Goal: Transaction & Acquisition: Purchase product/service

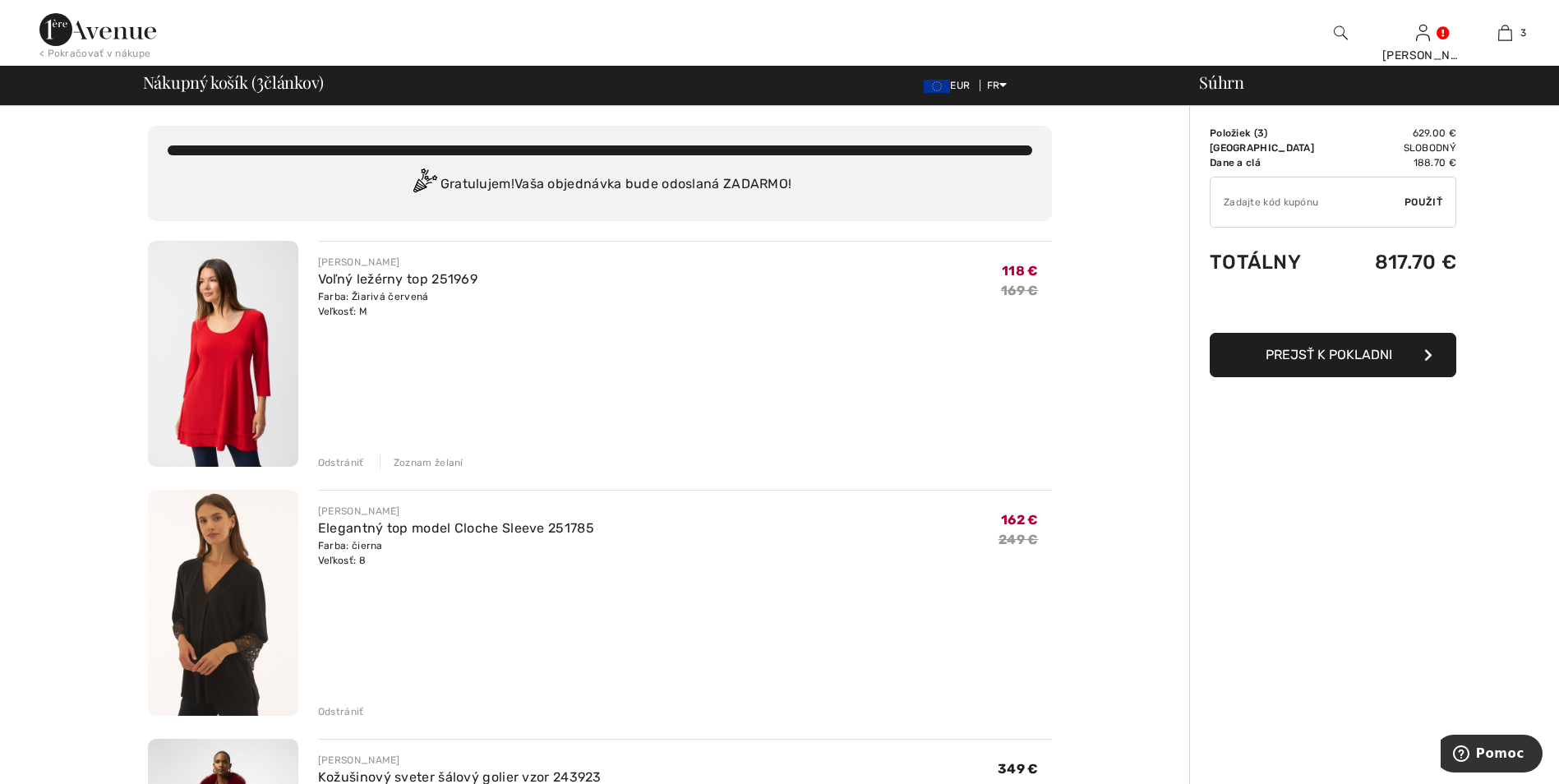
click at [1258, 203] on input "TEXT" at bounding box center [1308, 202] width 194 height 49
type input "SALEAVENUE"
click at [1425, 199] on span "Použiť" at bounding box center [1423, 202] width 38 height 14
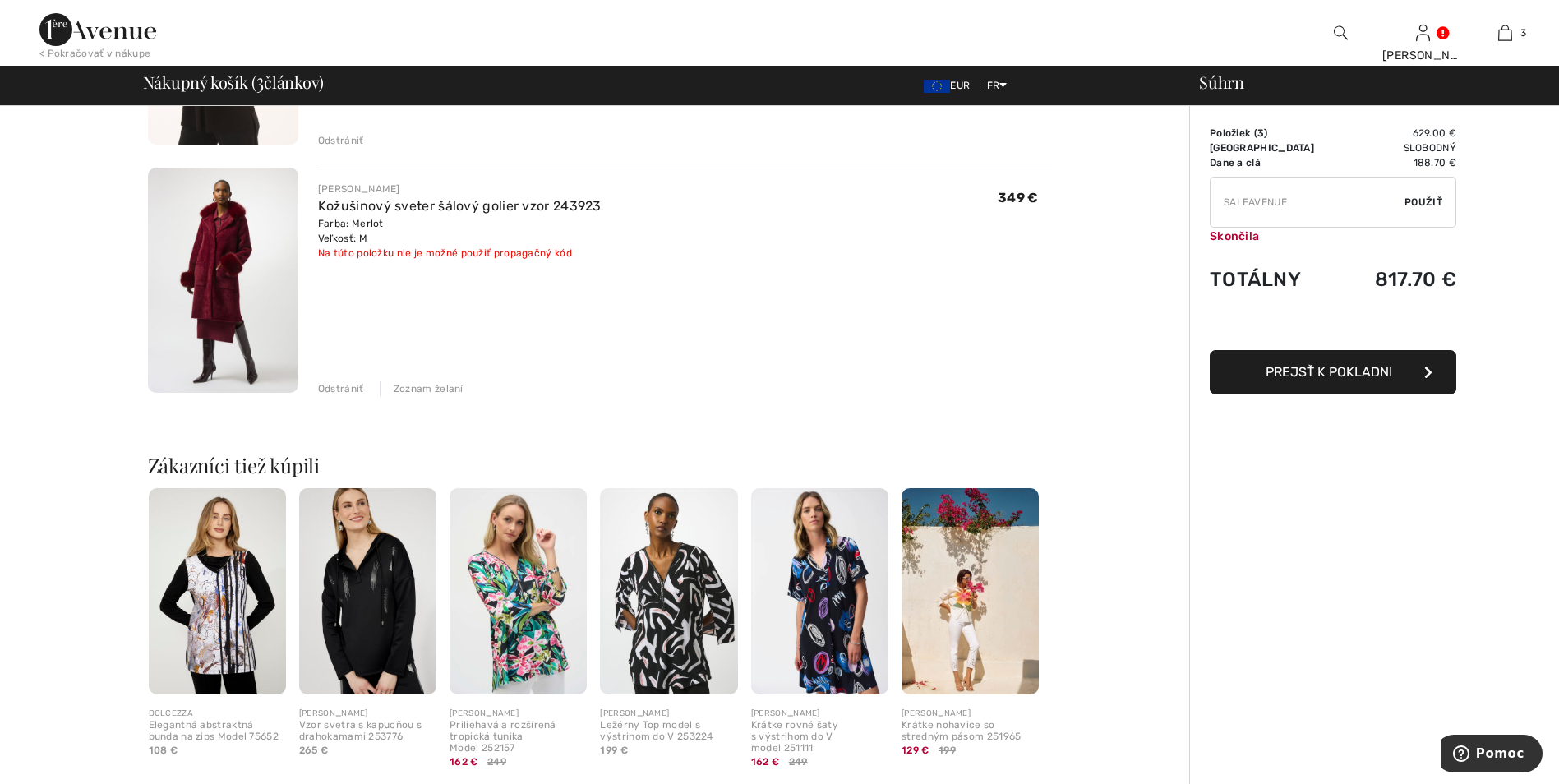
scroll to position [575, 0]
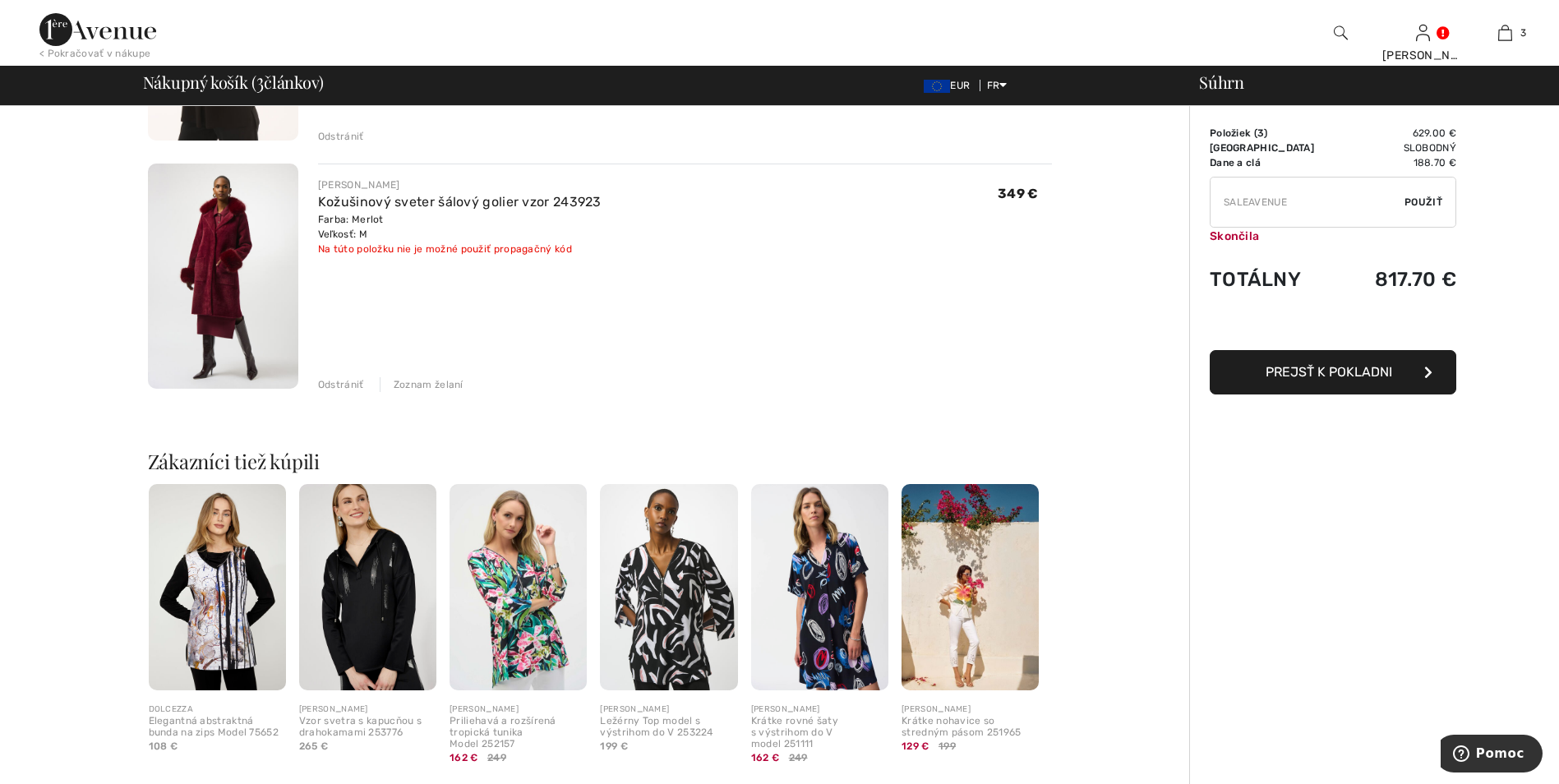
click at [211, 252] on img at bounding box center [223, 276] width 151 height 226
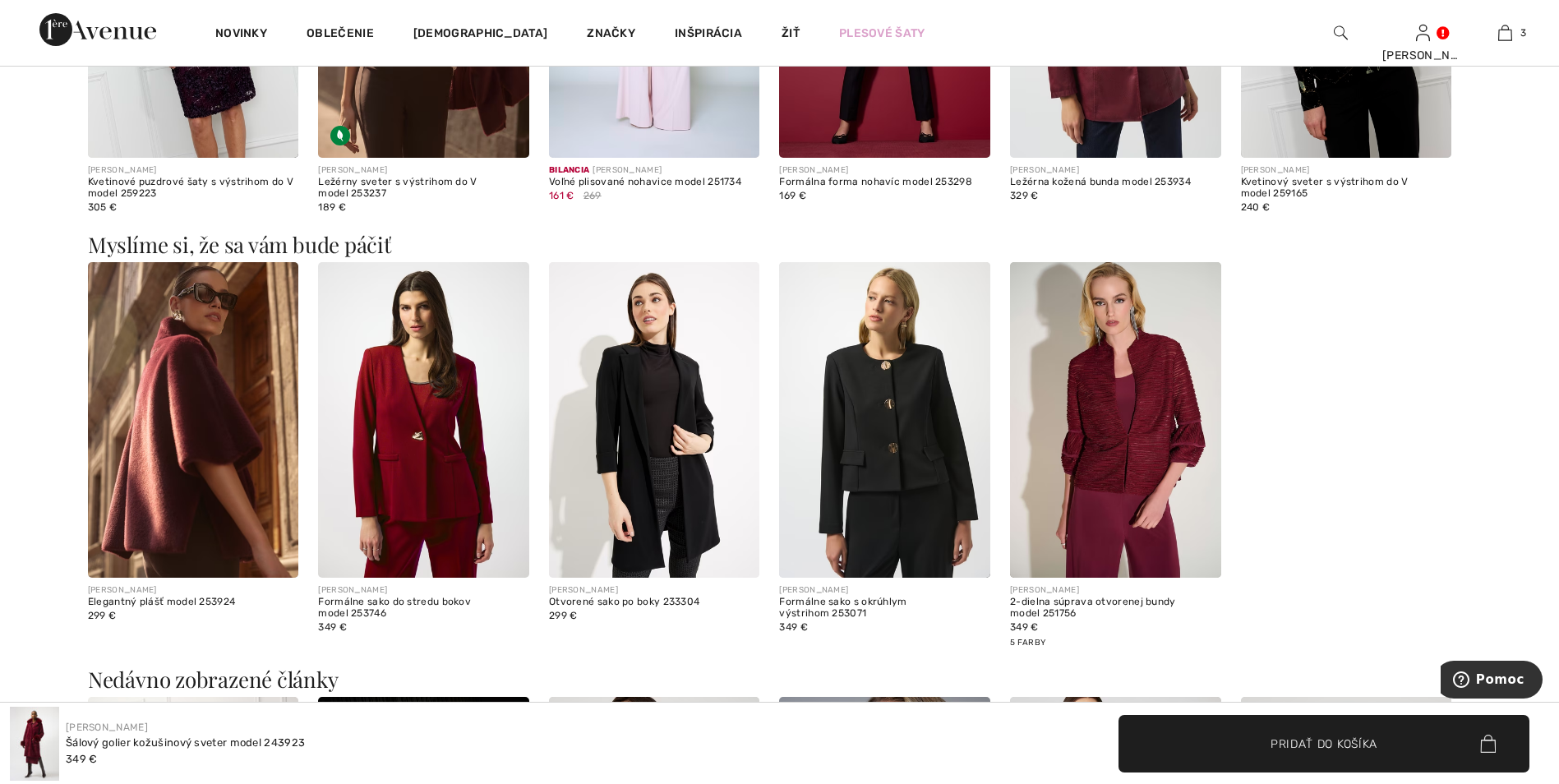
scroll to position [1642, 0]
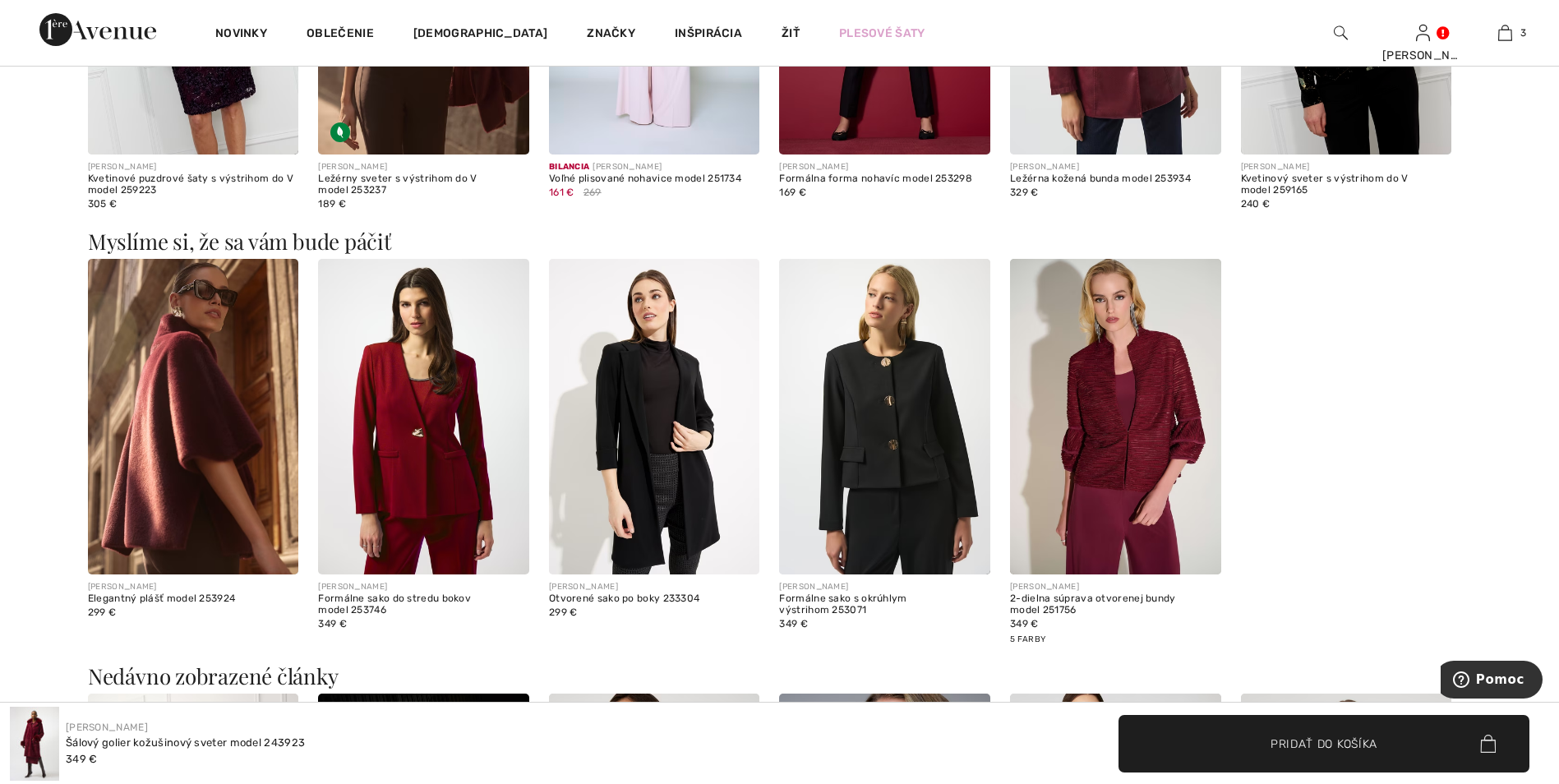
click at [1142, 460] on img at bounding box center [1115, 416] width 211 height 317
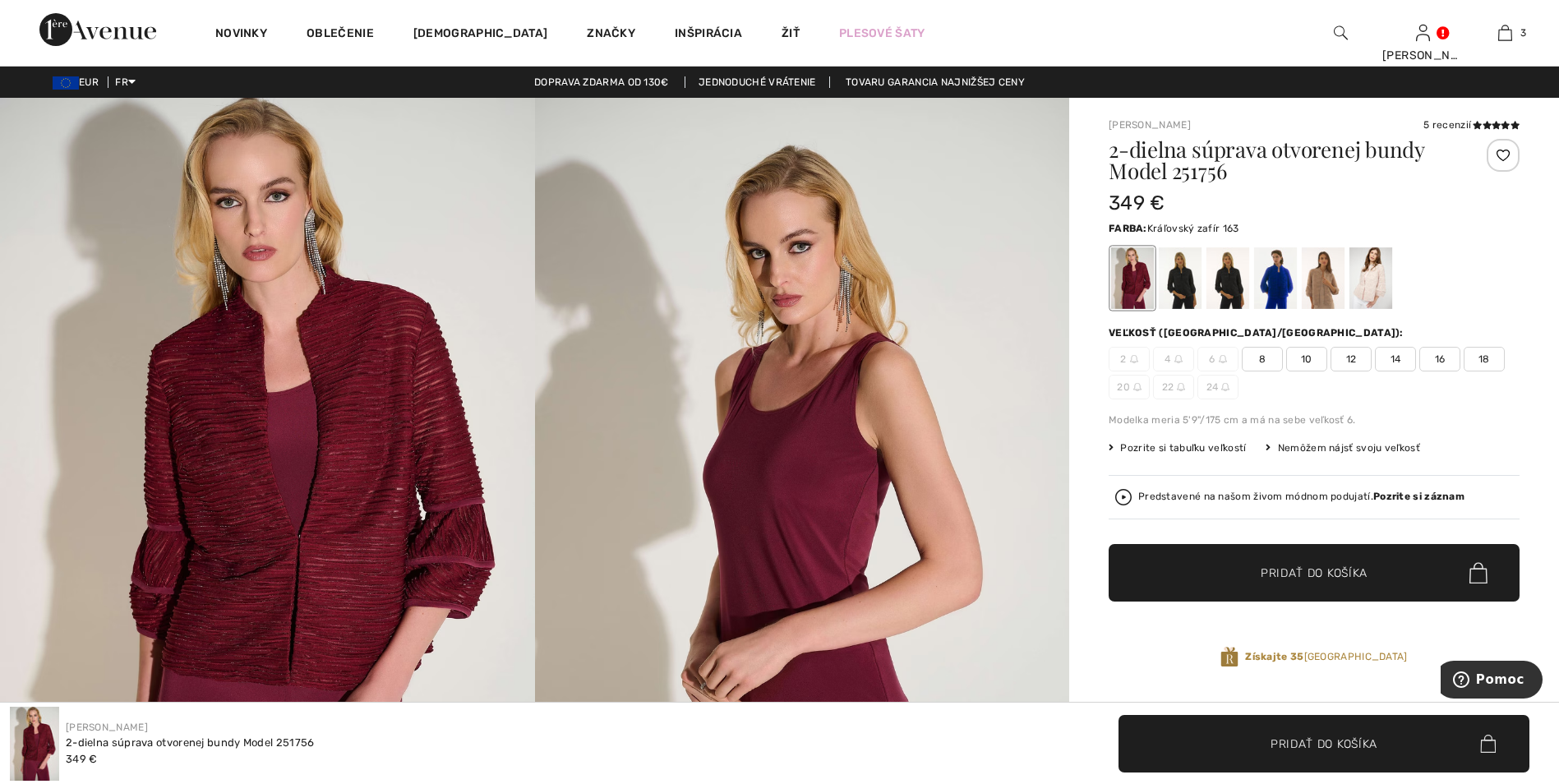
click at [1278, 278] on div at bounding box center [1275, 278] width 43 height 62
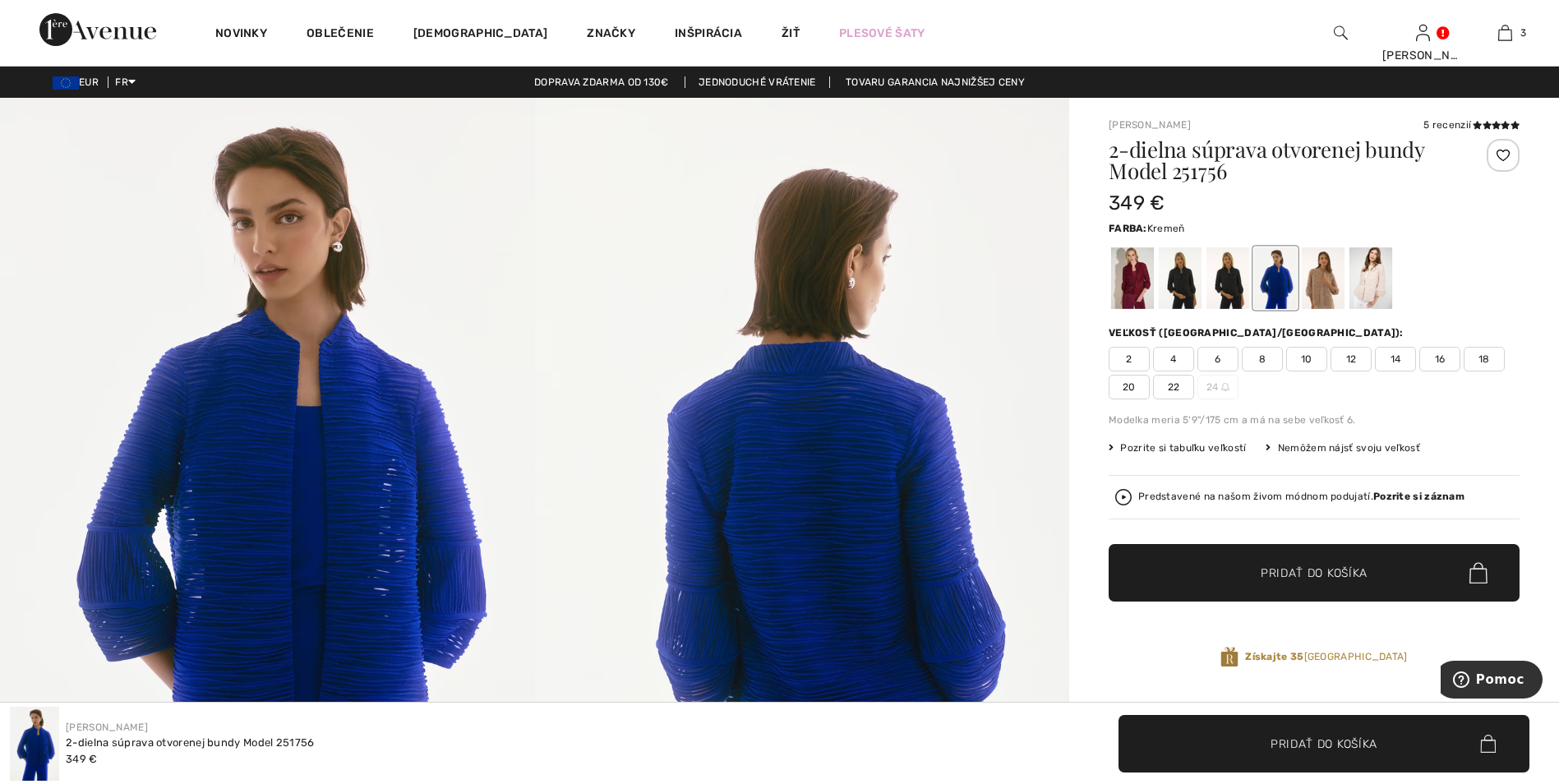
click at [1369, 279] on div at bounding box center [1371, 278] width 43 height 62
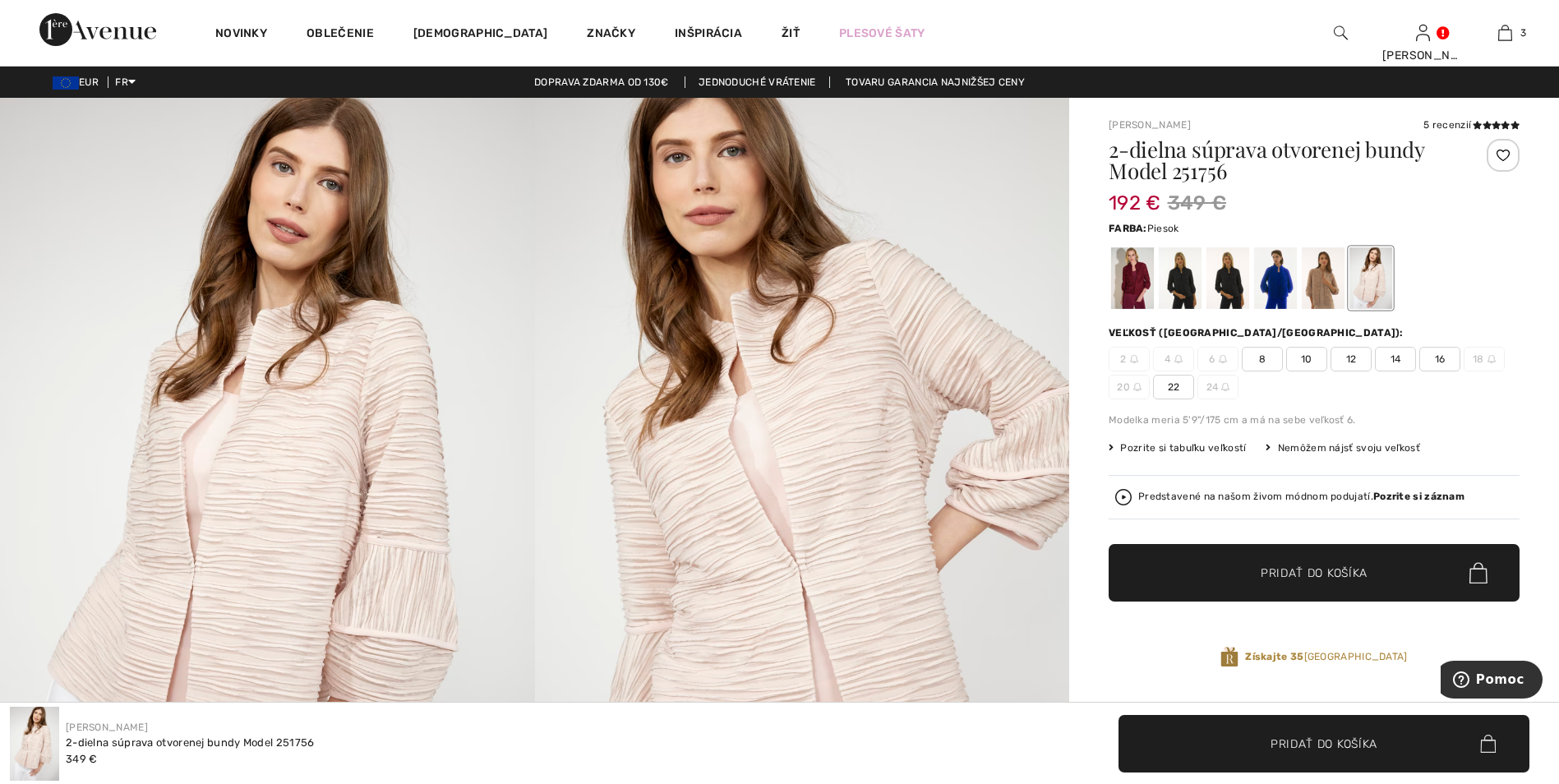
click at [1327, 277] on div at bounding box center [1323, 278] width 43 height 62
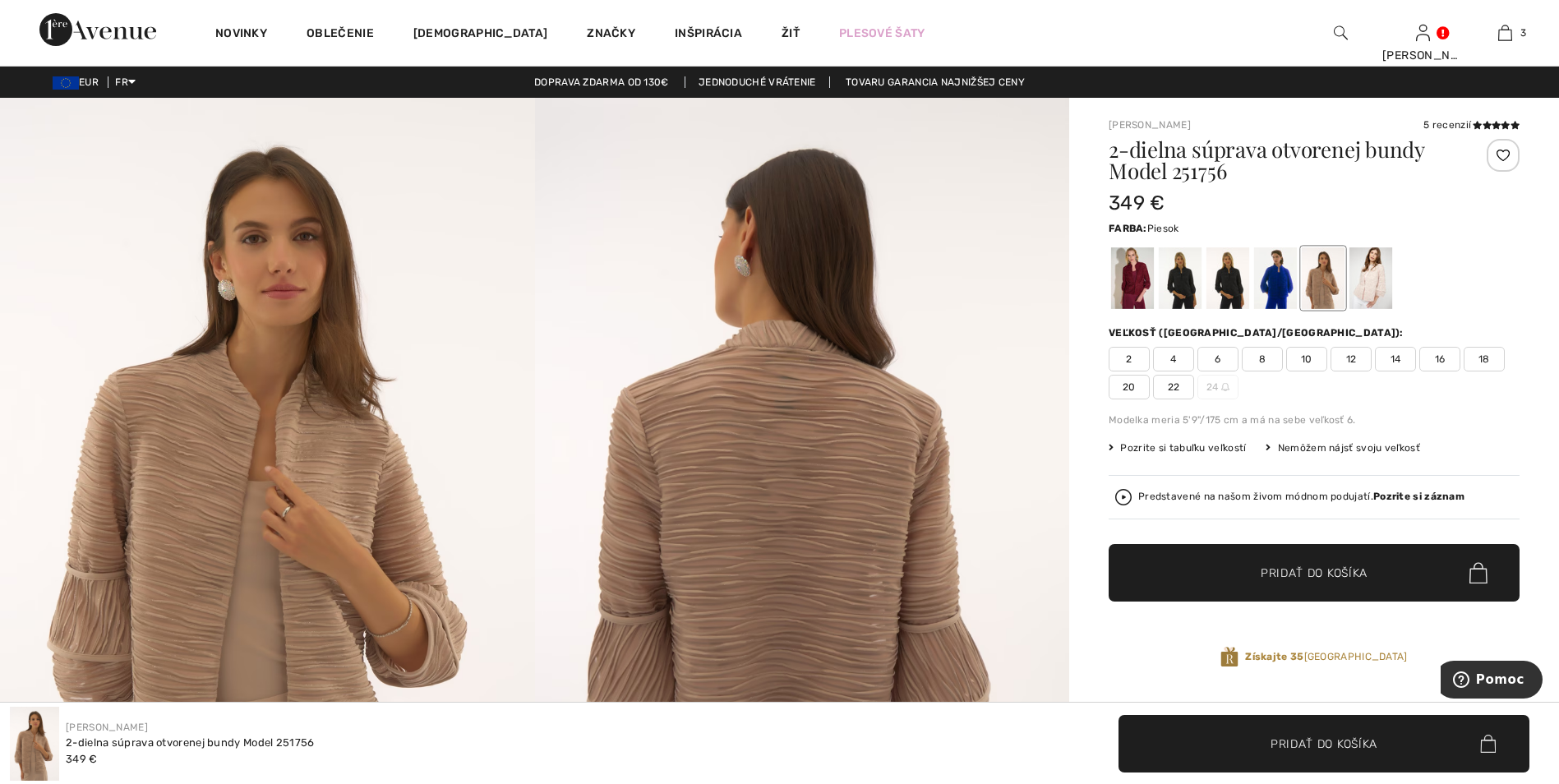
click at [1329, 276] on div at bounding box center [1323, 278] width 43 height 62
click at [1368, 276] on div at bounding box center [1371, 278] width 43 height 62
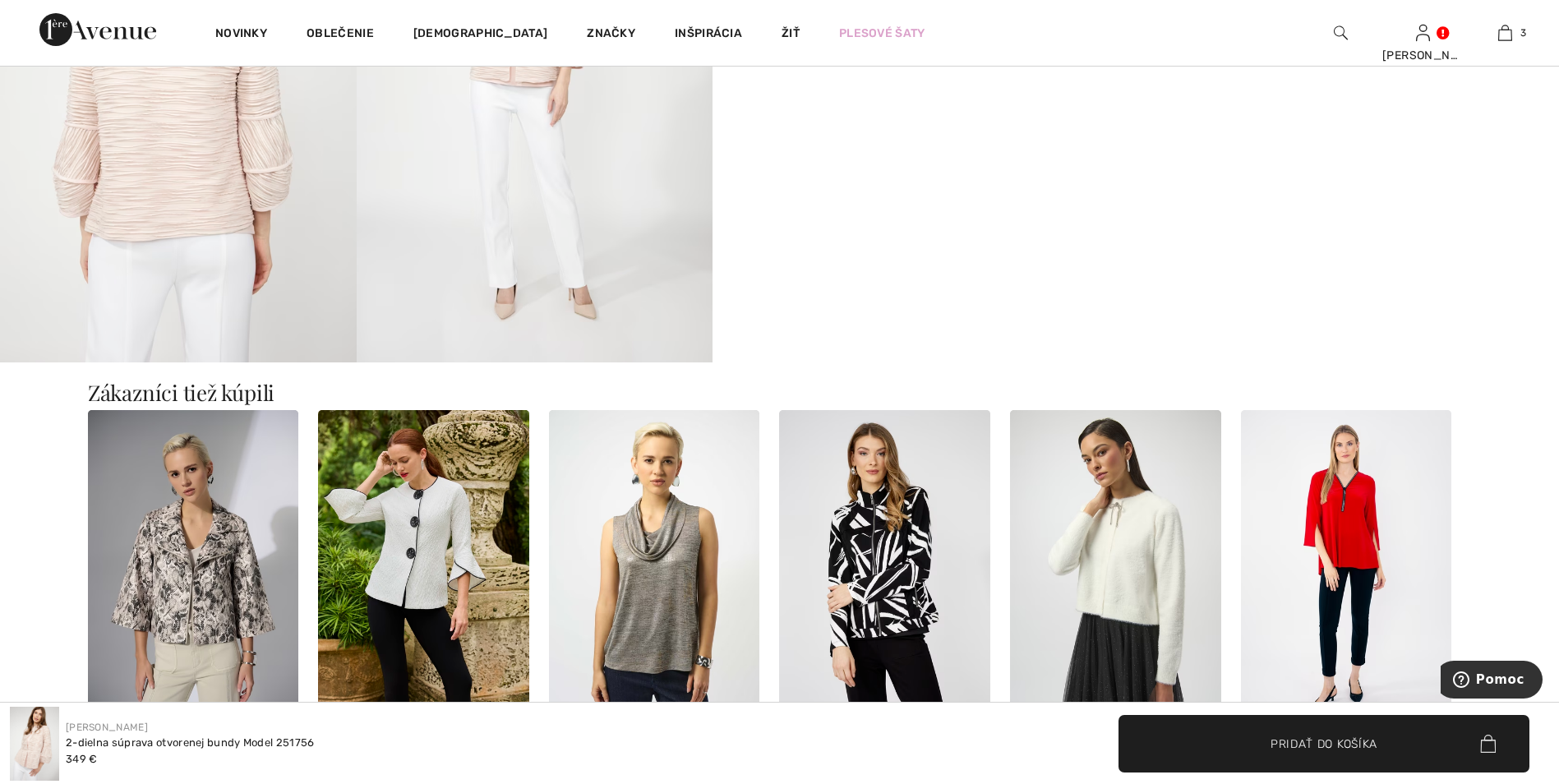
scroll to position [1233, 0]
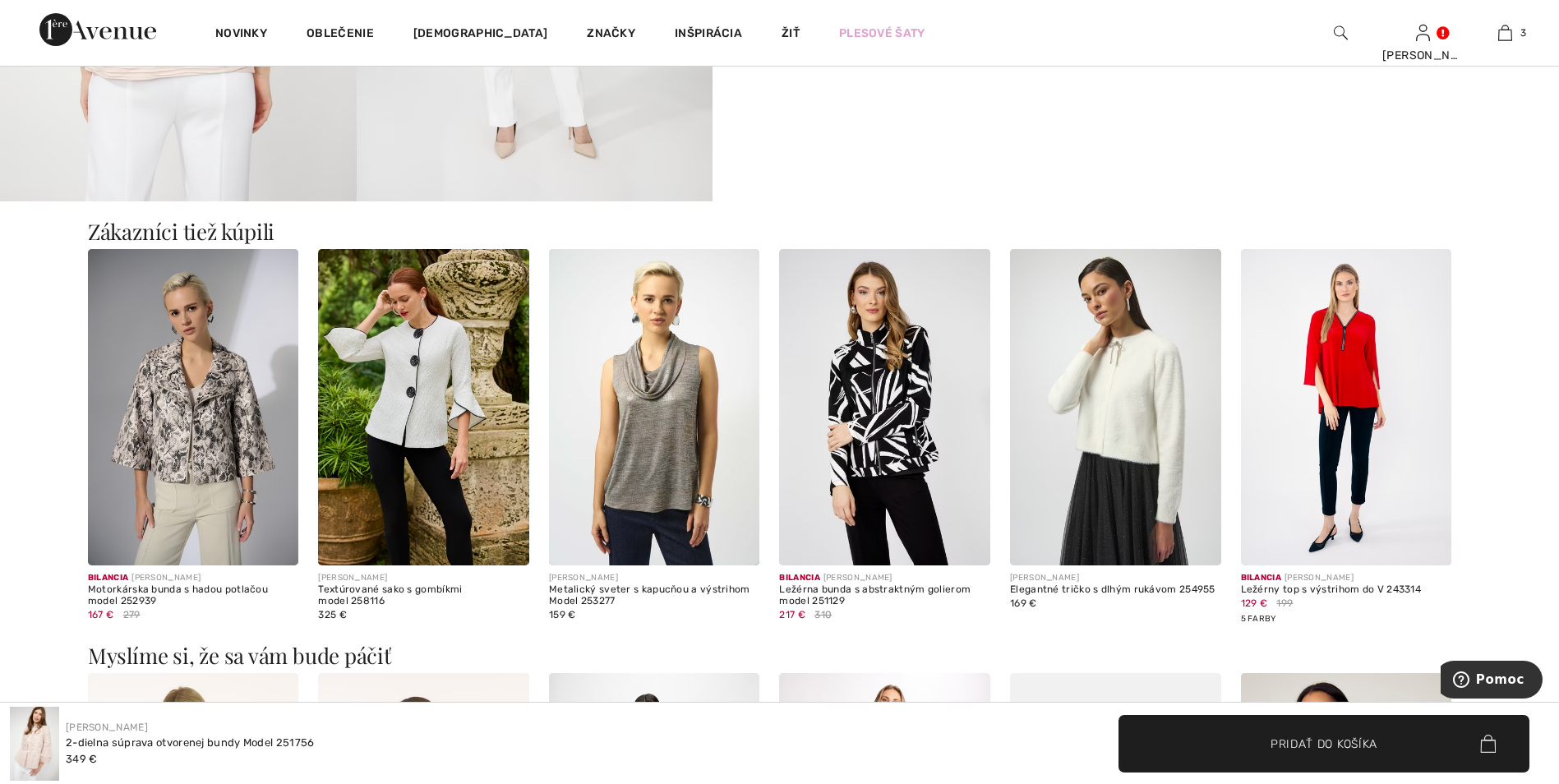
click at [1127, 423] on img at bounding box center [1115, 406] width 211 height 317
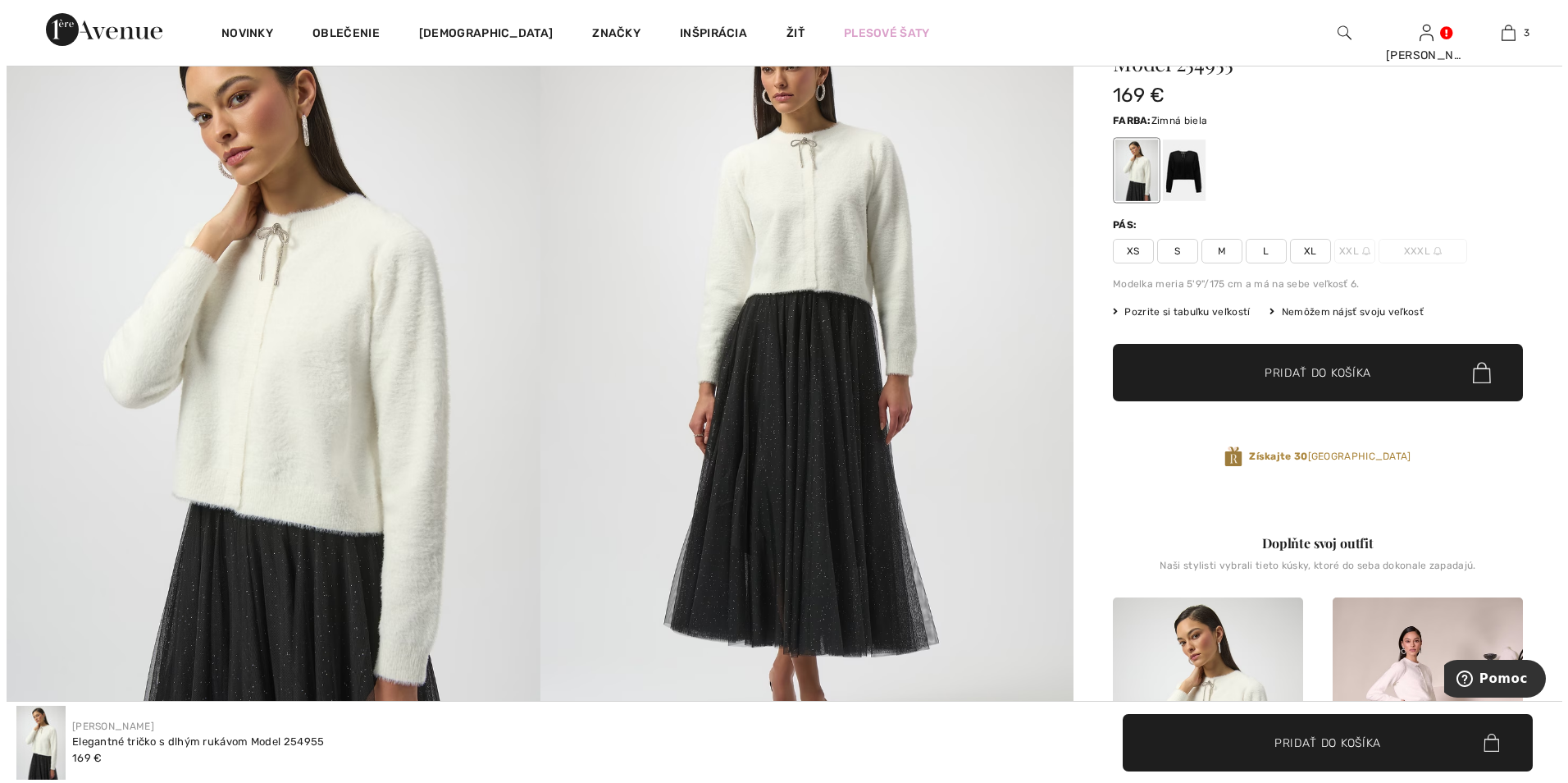
scroll to position [82, 0]
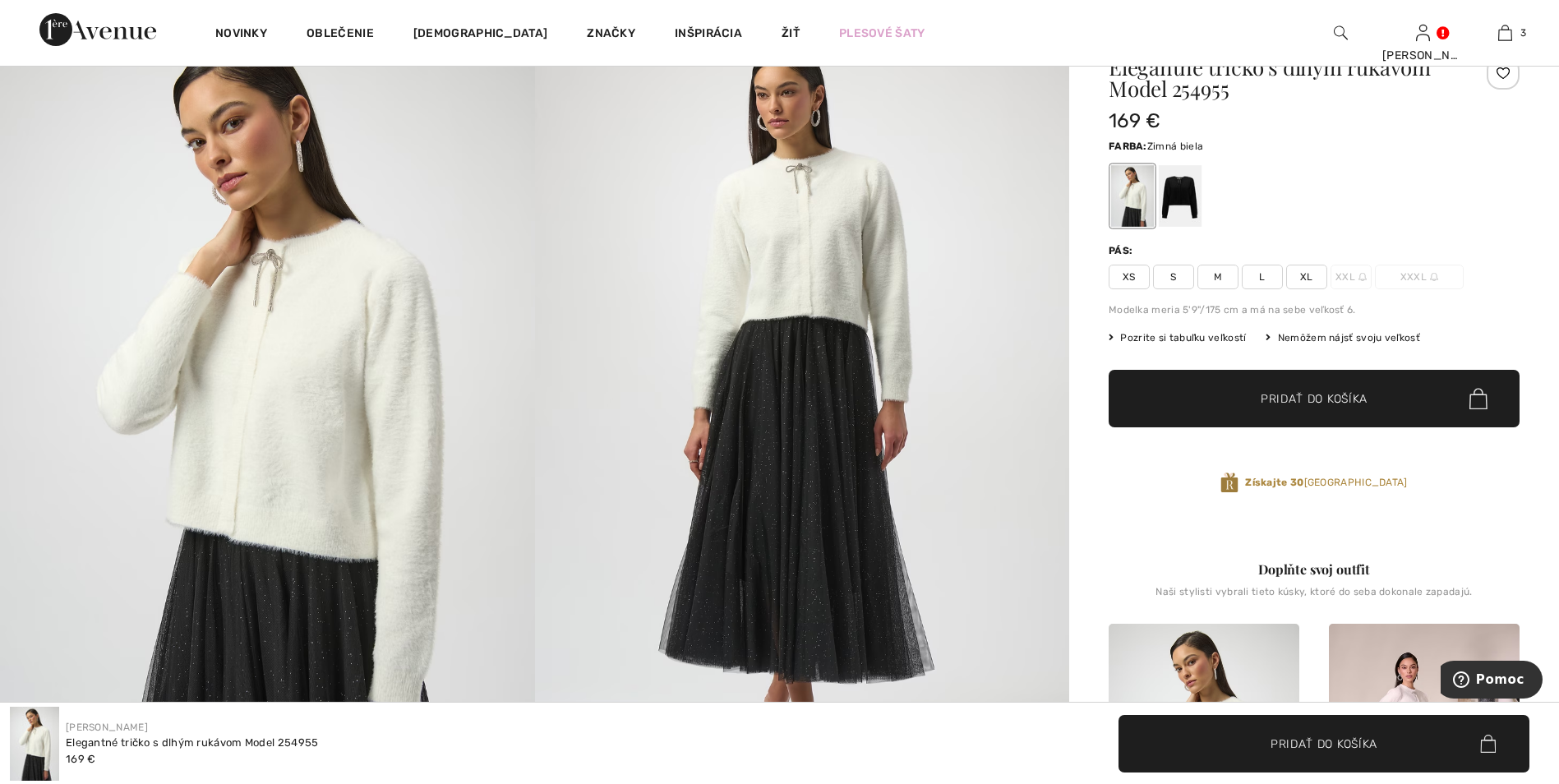
click at [786, 499] on img at bounding box center [802, 415] width 535 height 801
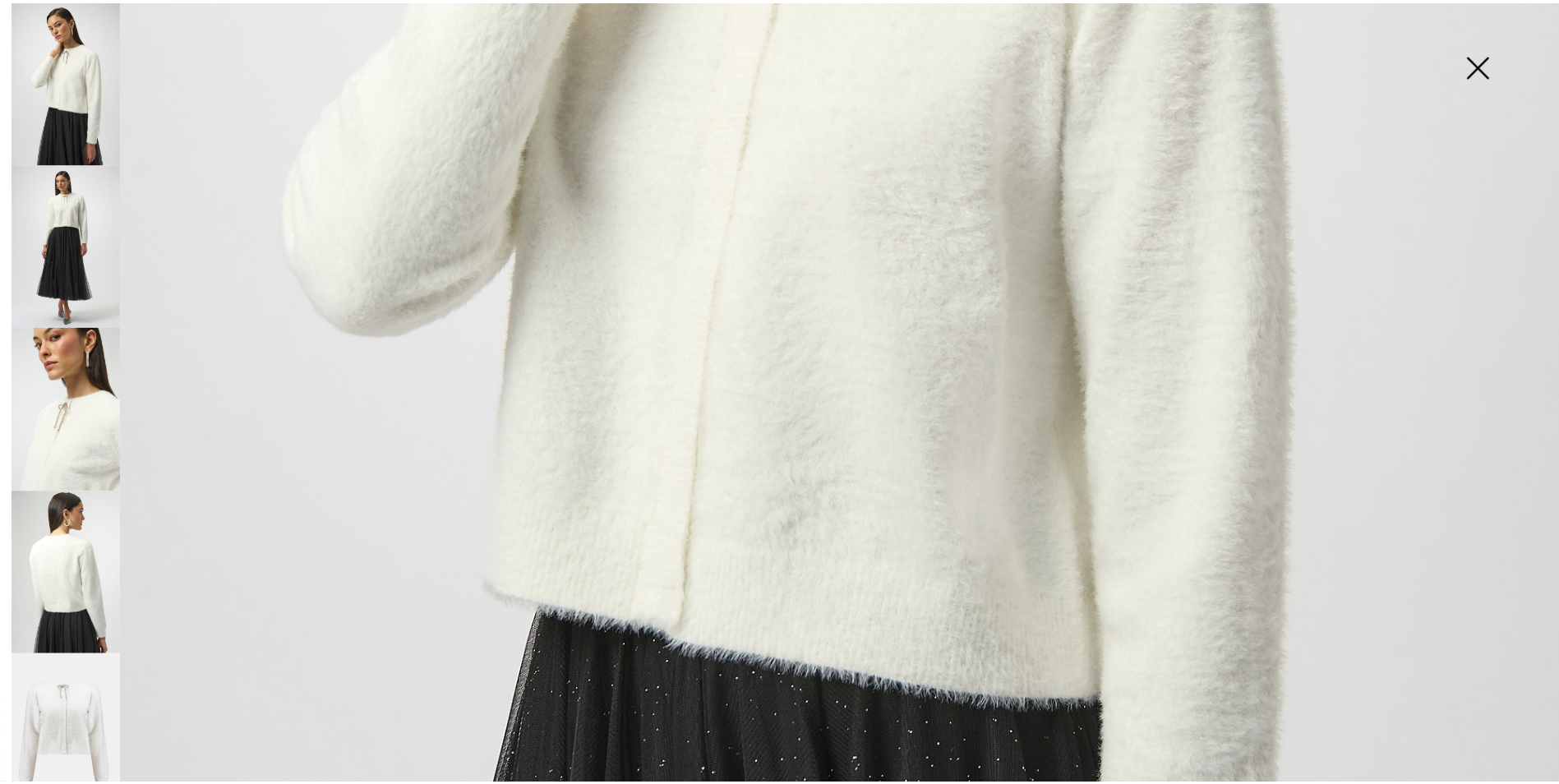
scroll to position [566, 0]
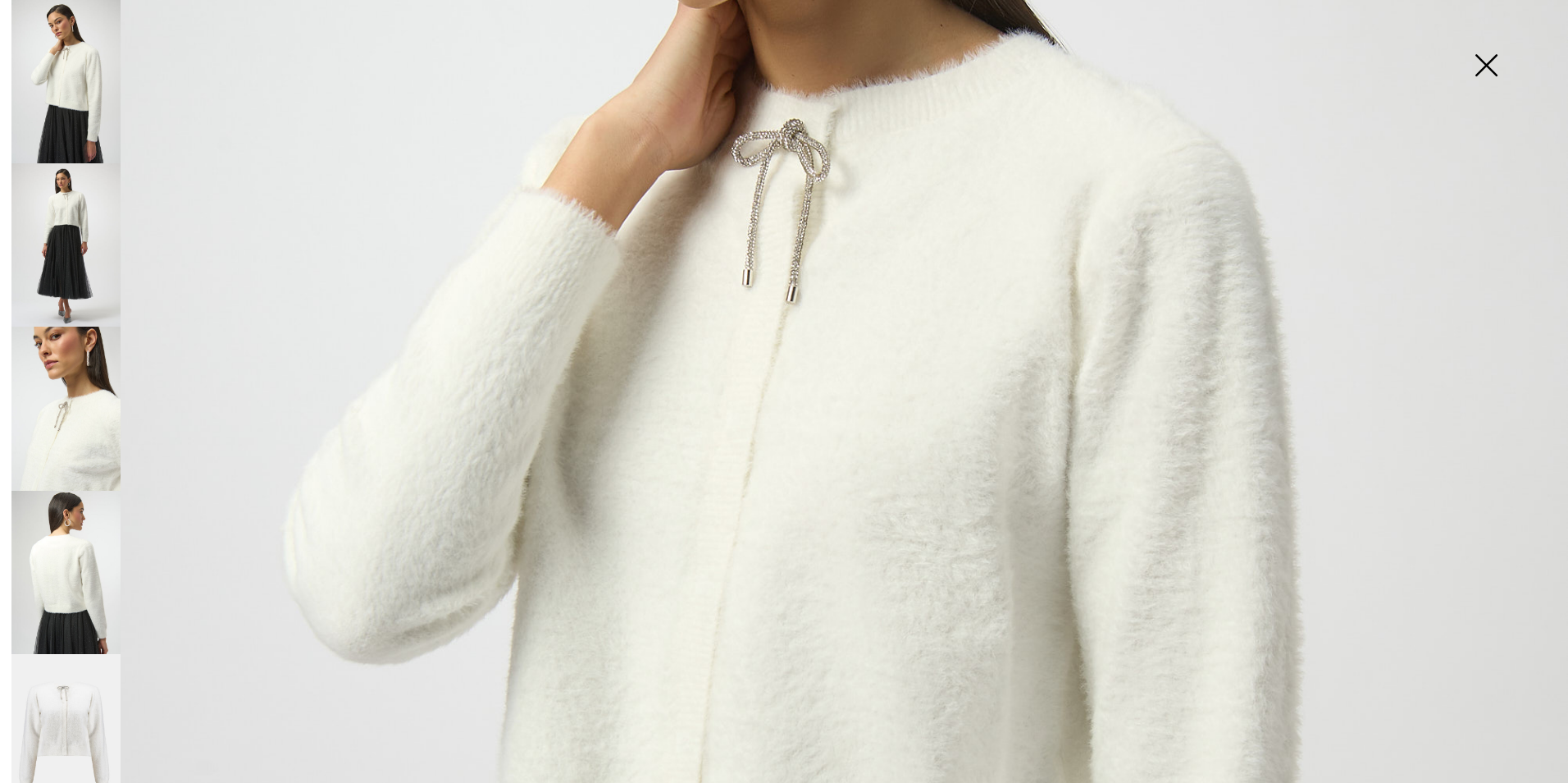
click at [1484, 68] on img at bounding box center [1486, 66] width 82 height 84
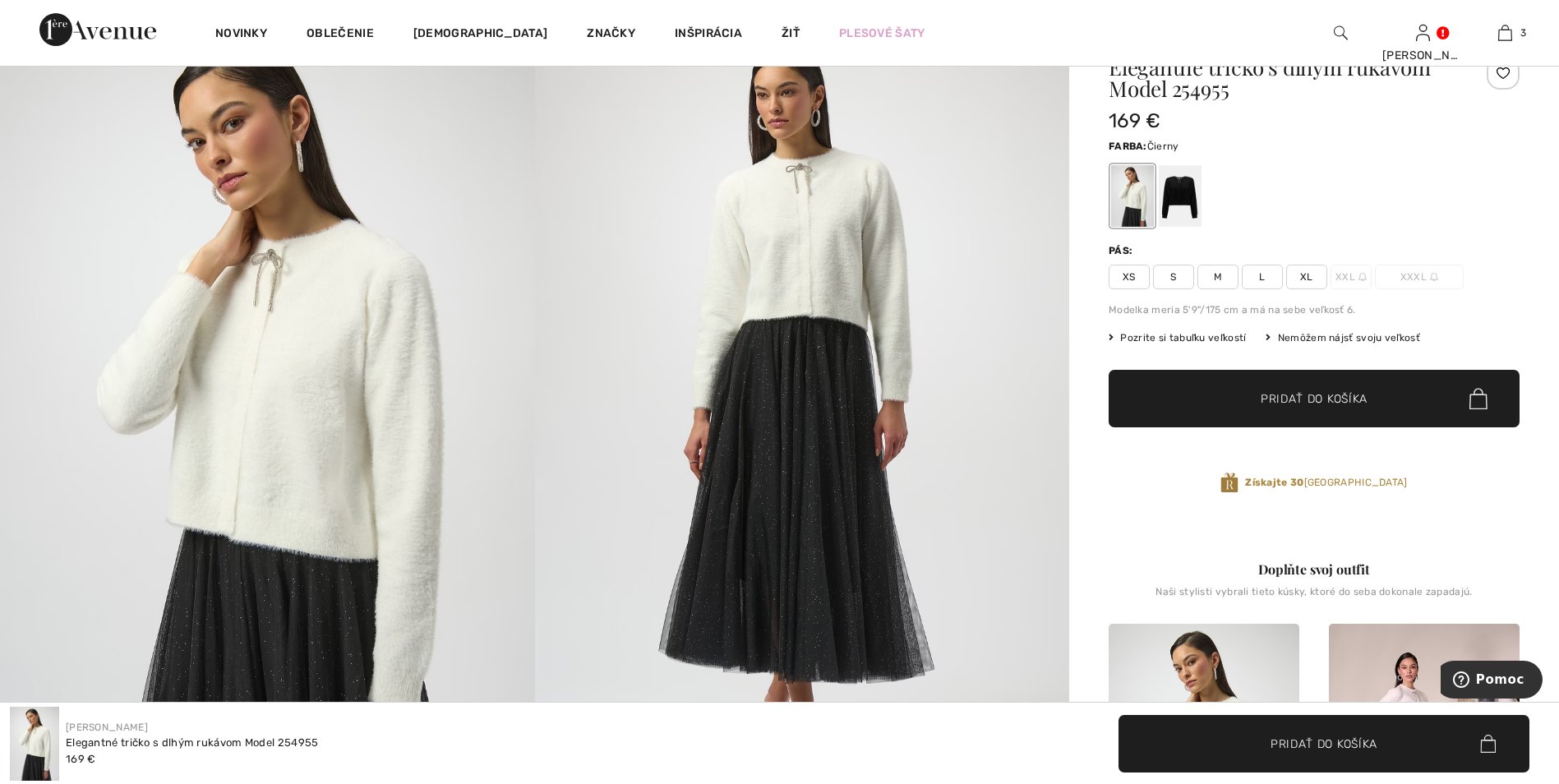
click at [1182, 187] on div at bounding box center [1180, 196] width 43 height 62
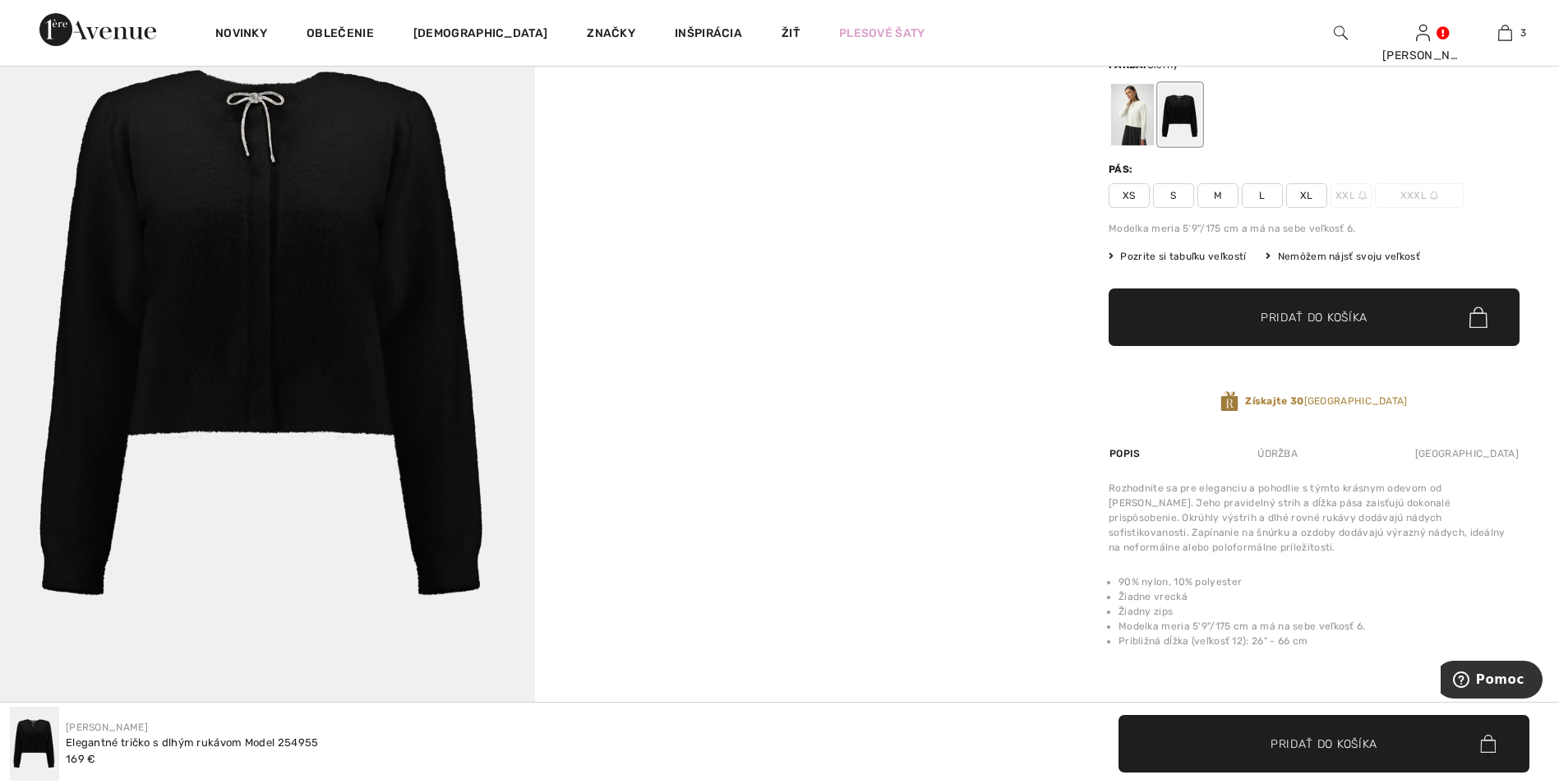
scroll to position [164, 0]
click at [1145, 109] on div at bounding box center [1133, 113] width 43 height 62
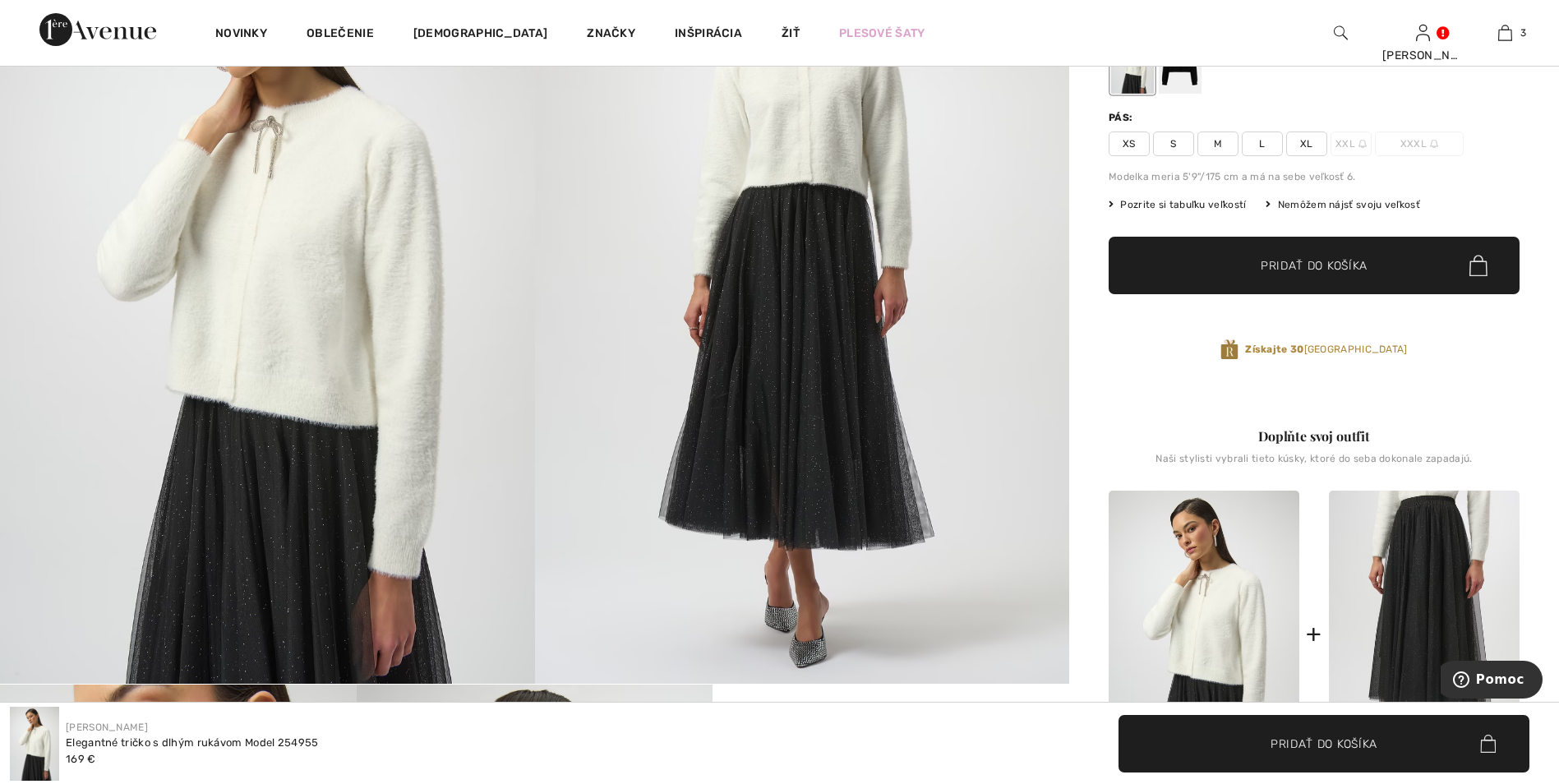
scroll to position [328, 0]
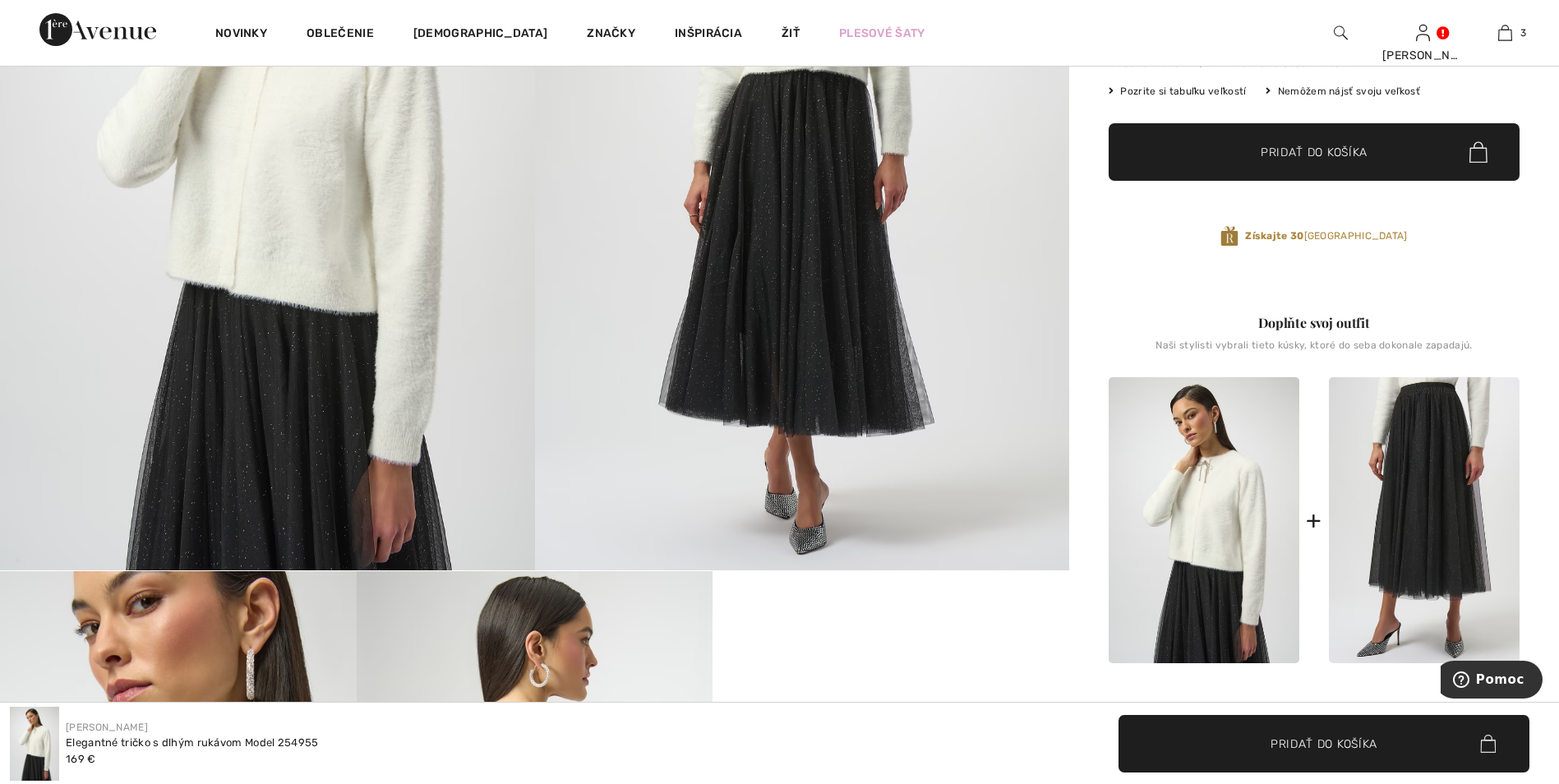
click at [1442, 492] on img at bounding box center [1424, 520] width 190 height 287
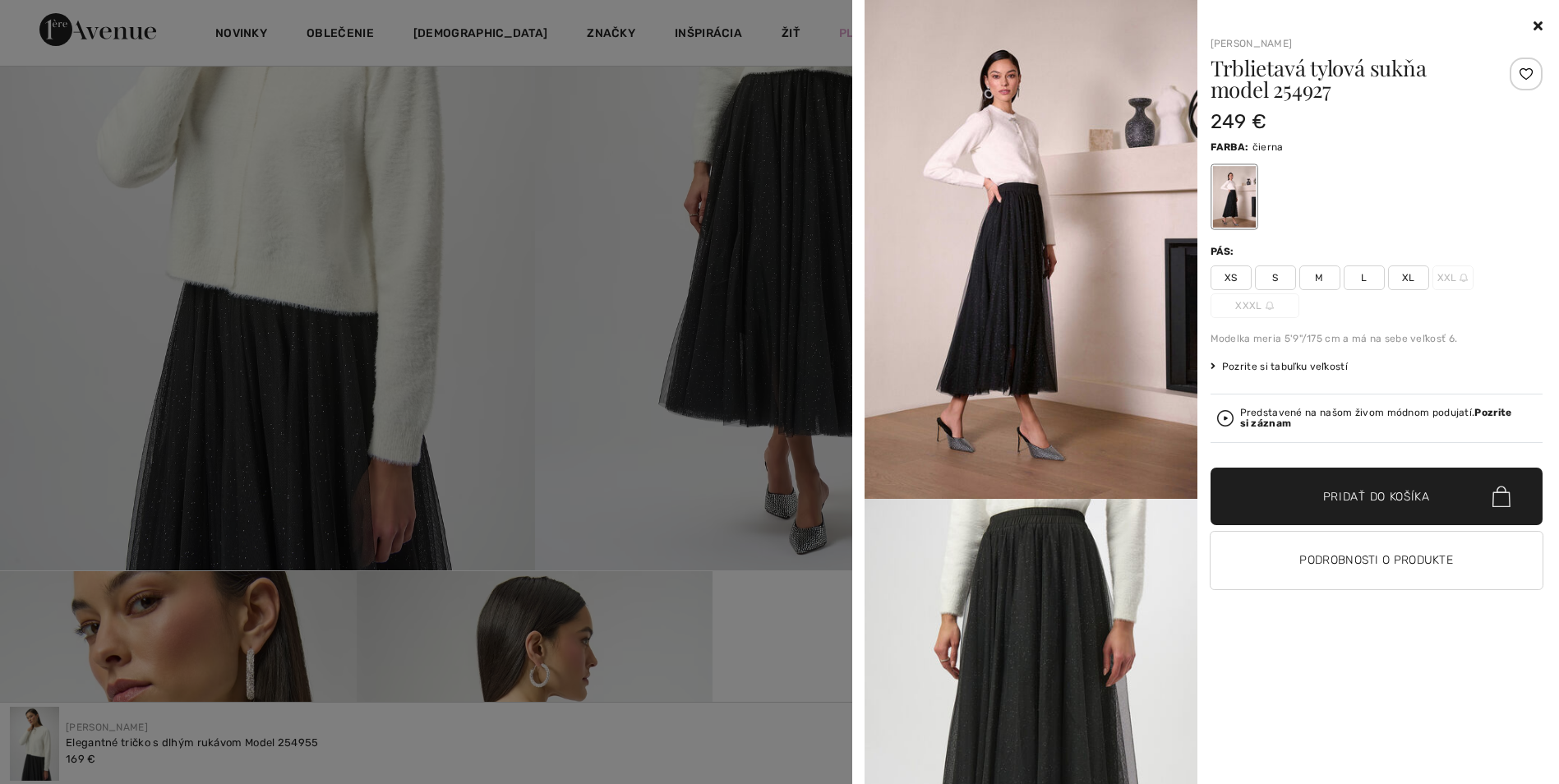
click at [1318, 278] on span "M" at bounding box center [1320, 277] width 41 height 24
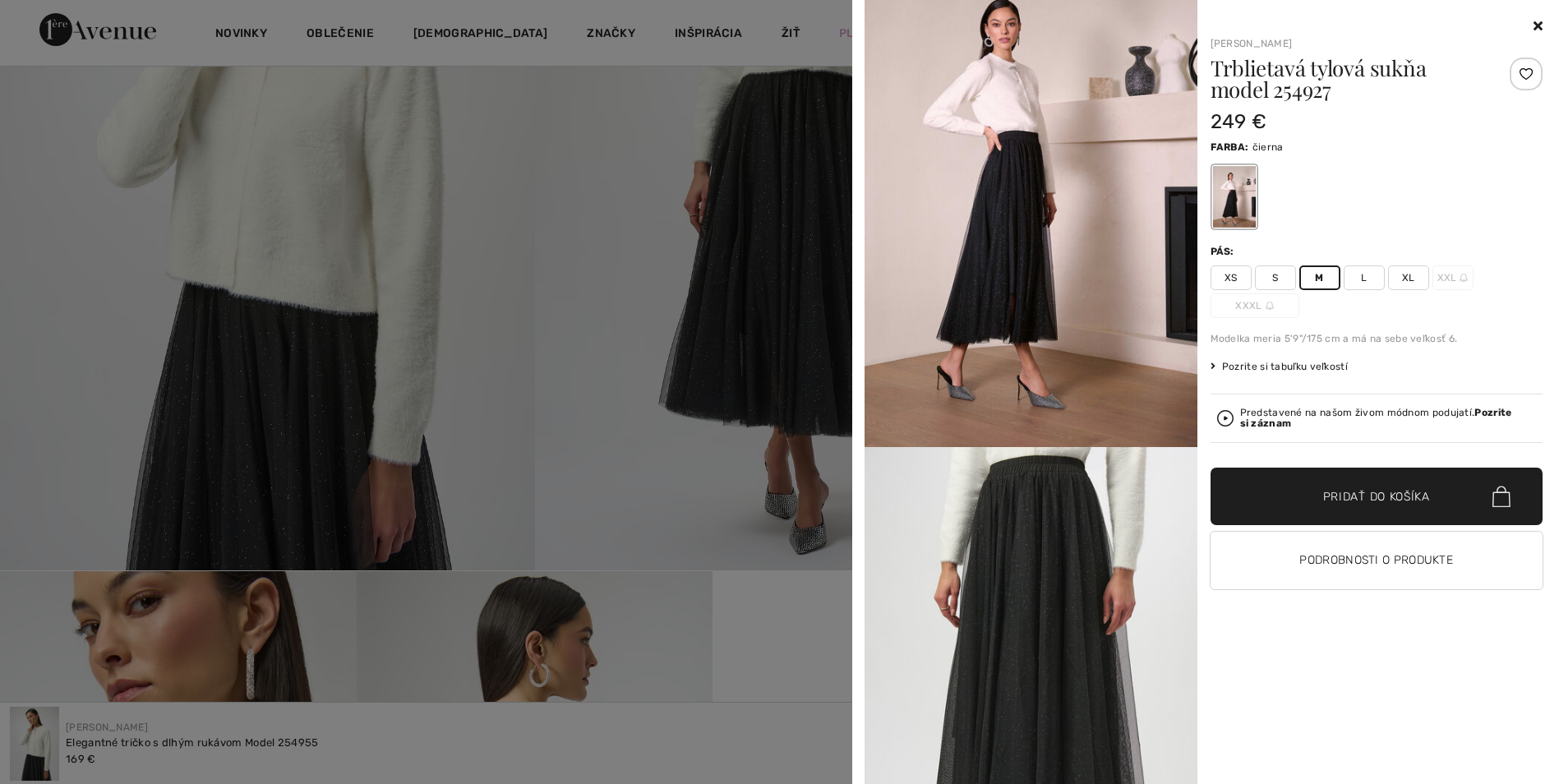
scroll to position [247, 0]
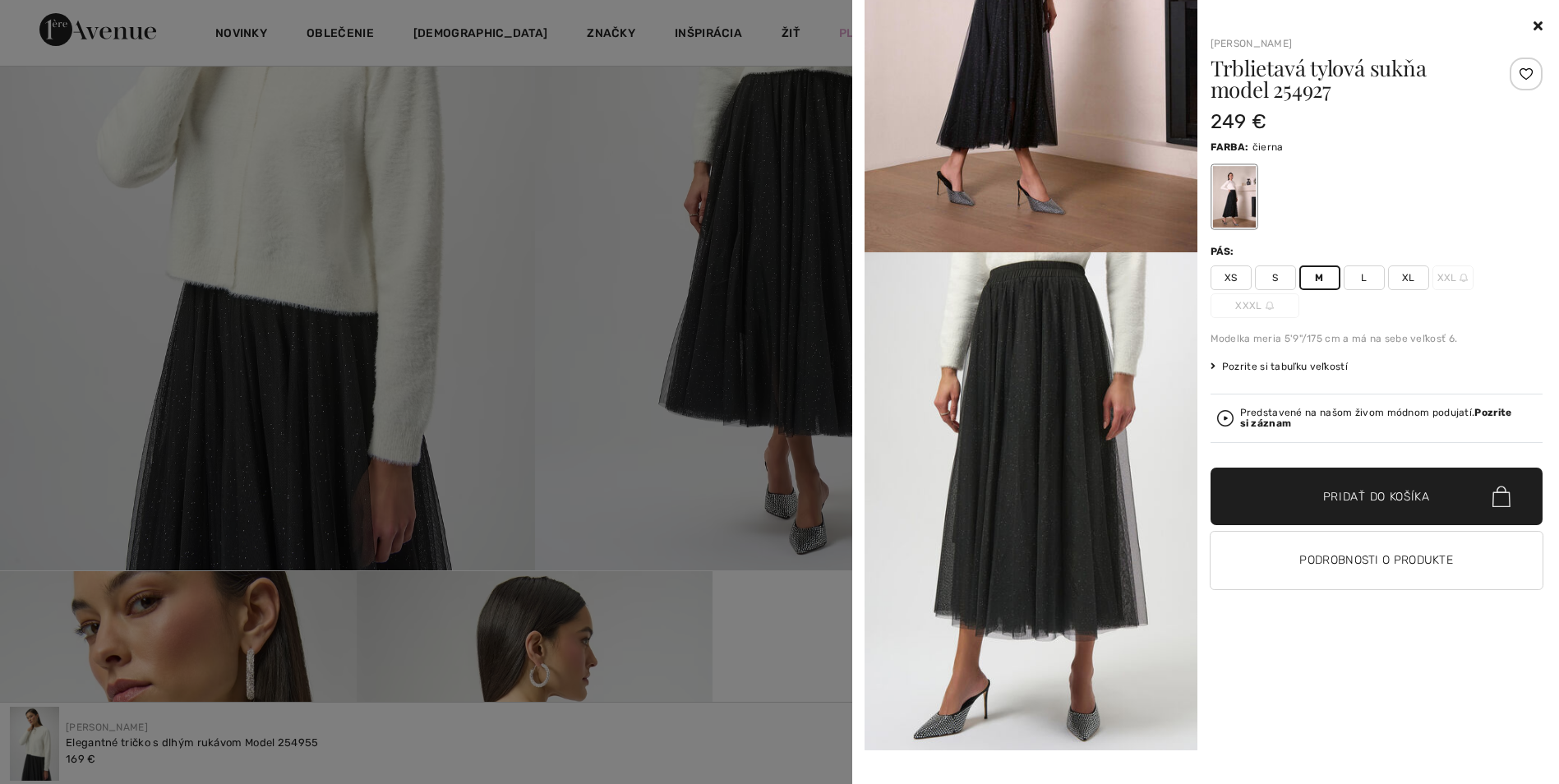
click at [1363, 502] on span "Pridať do košíka" at bounding box center [1376, 496] width 107 height 17
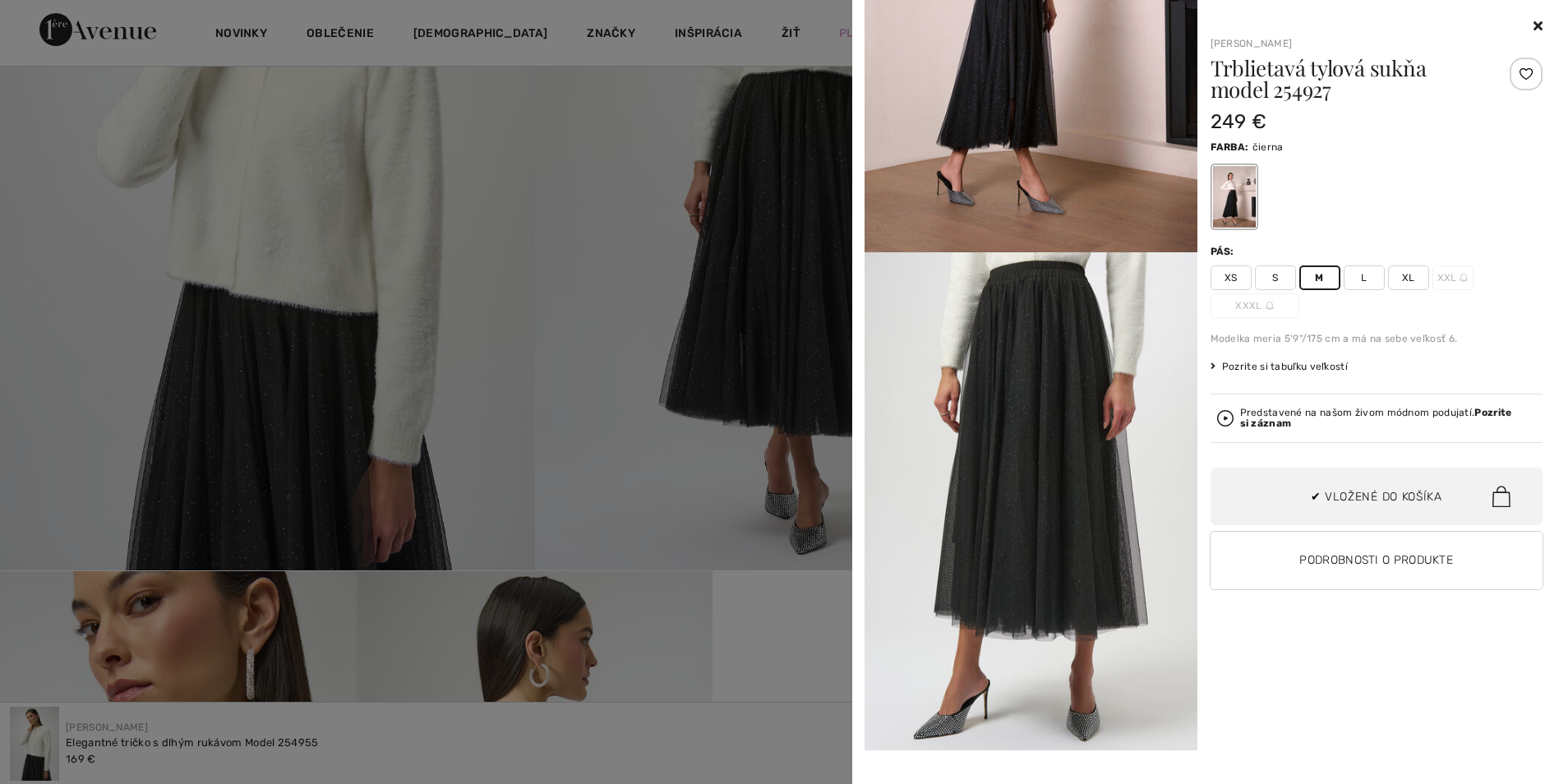
scroll to position [307, 0]
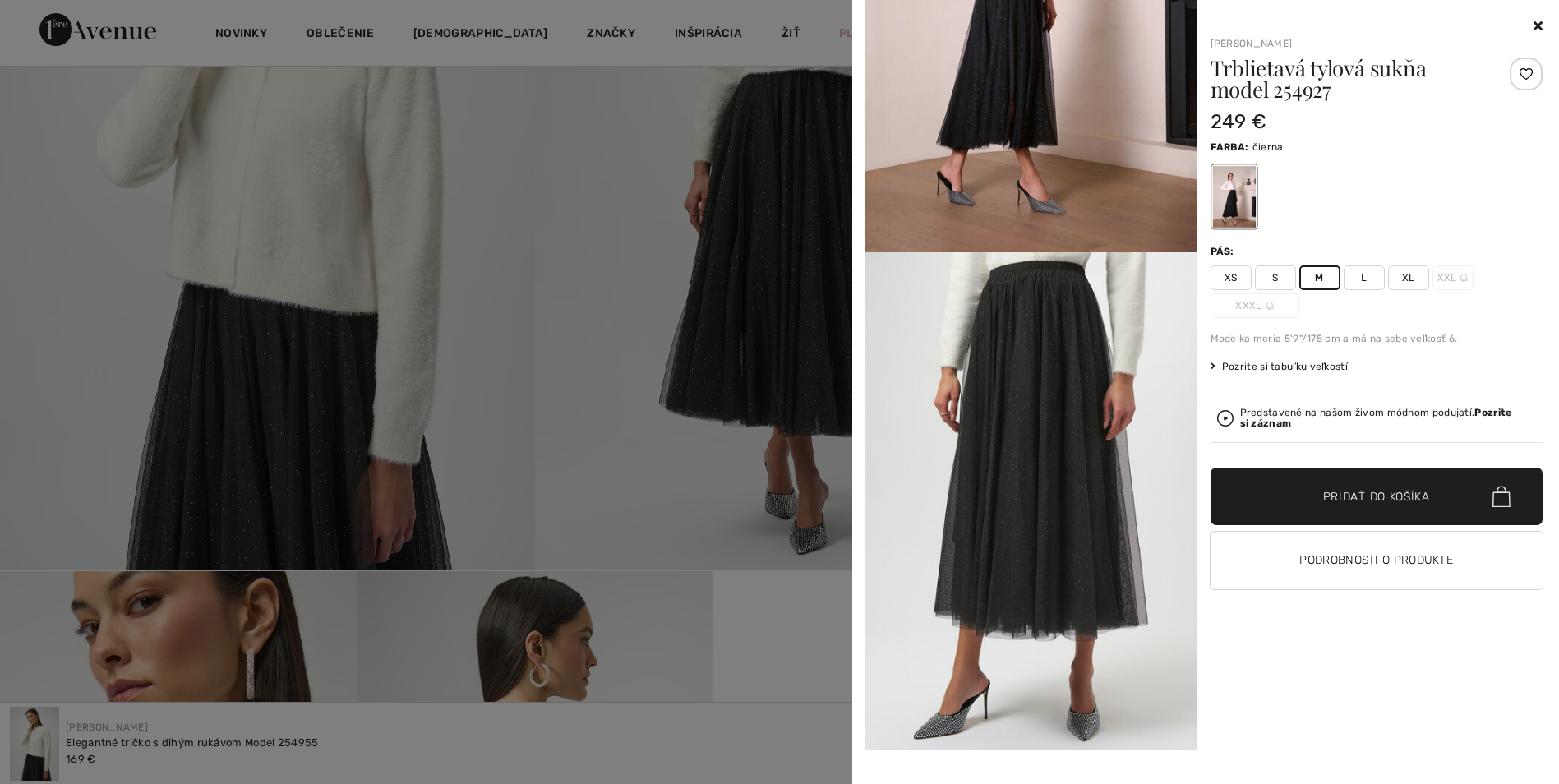
click at [627, 185] on div at bounding box center [779, 392] width 1559 height 784
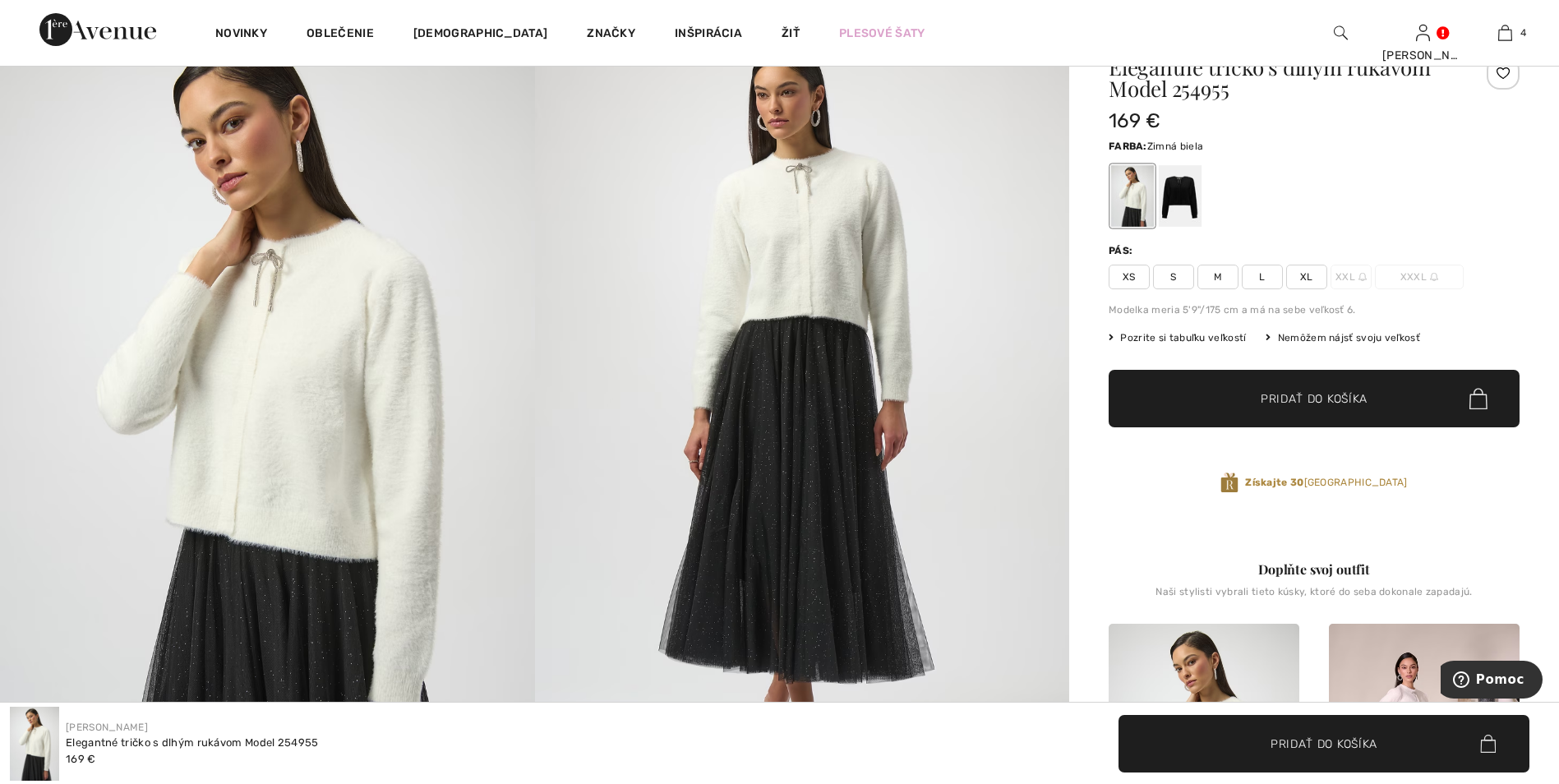
scroll to position [0, 0]
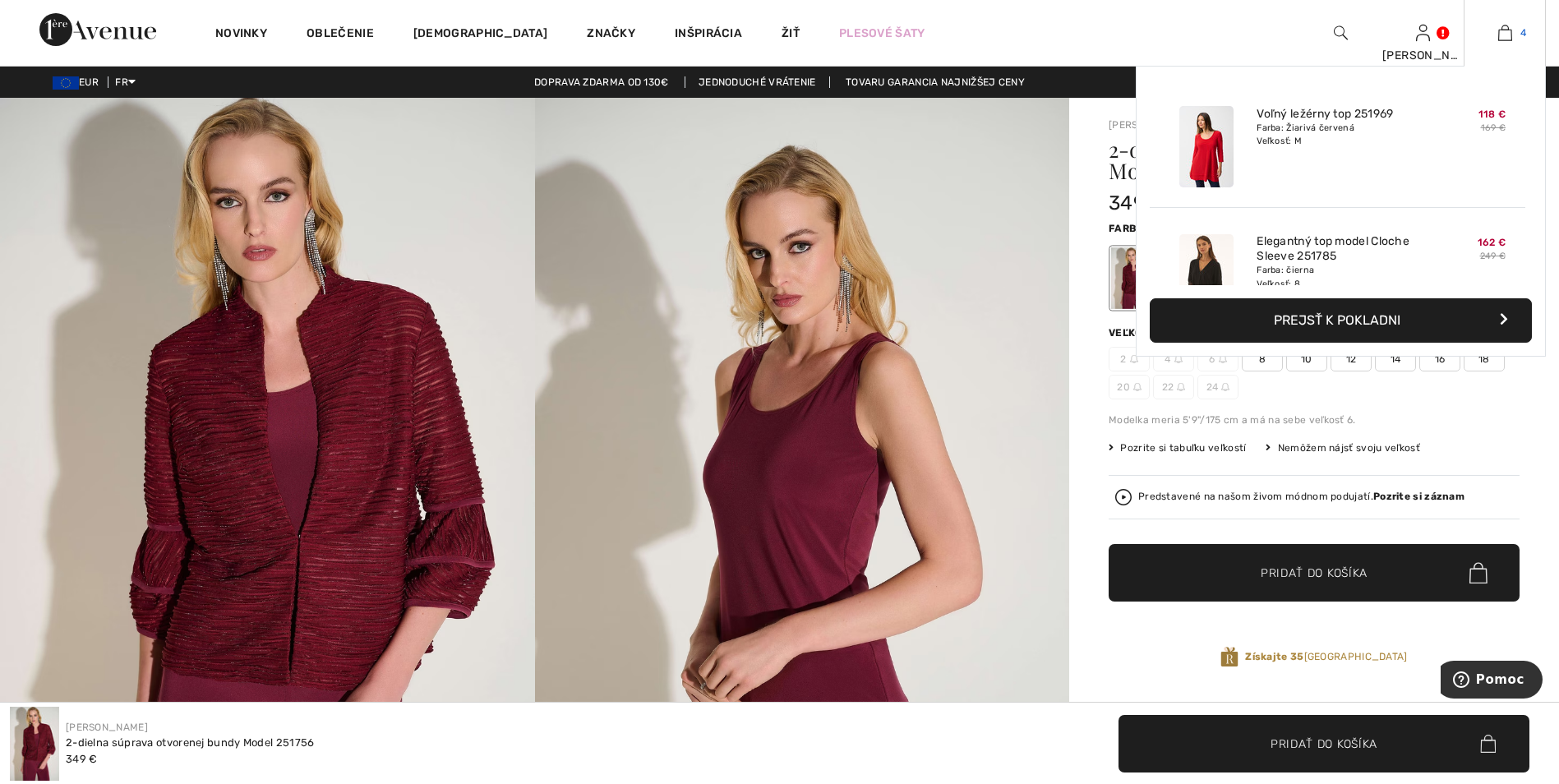
click at [1514, 32] on link "4" at bounding box center [1505, 33] width 81 height 20
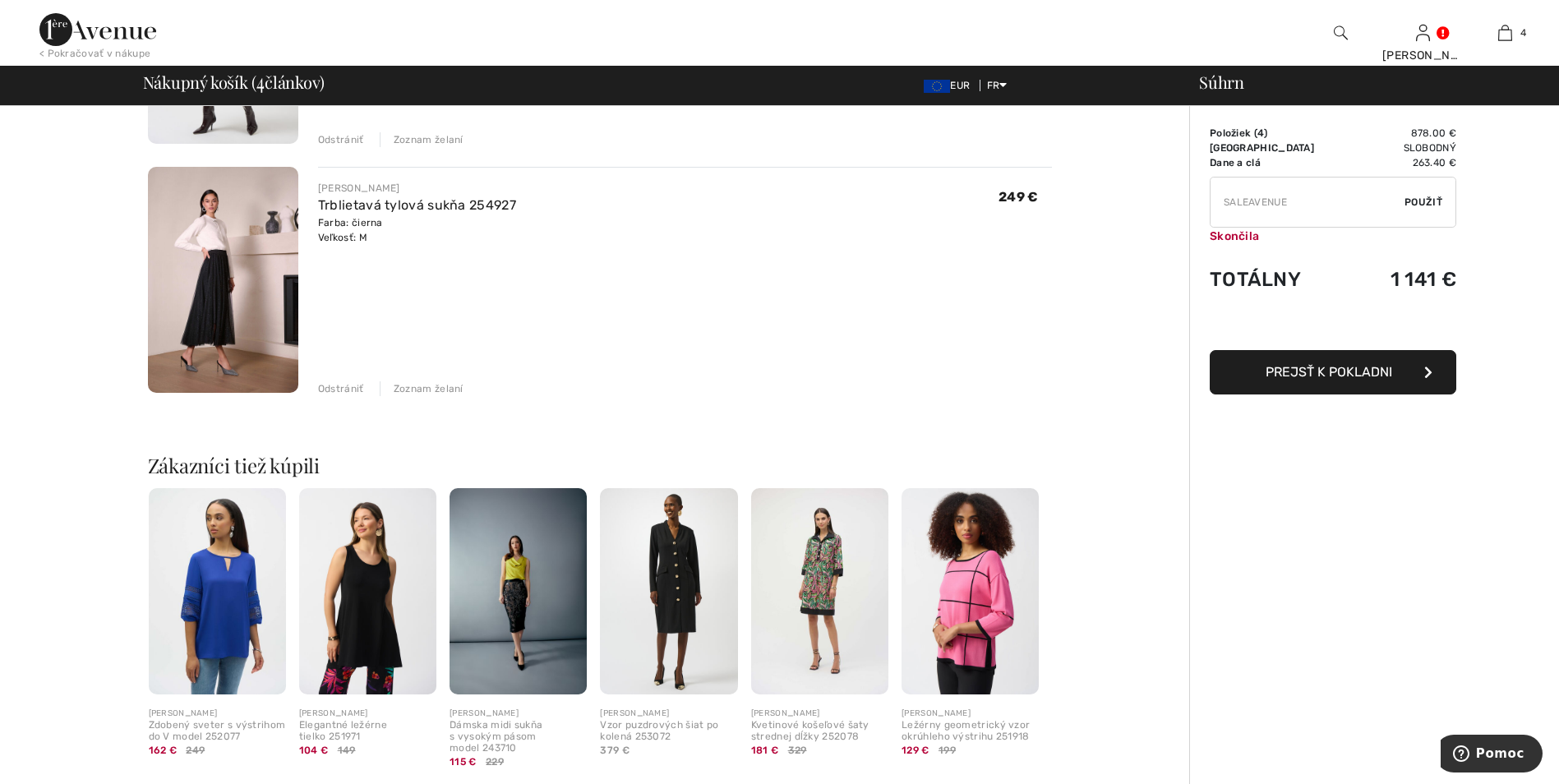
scroll to position [822, 0]
click at [362, 611] on img at bounding box center [367, 589] width 137 height 206
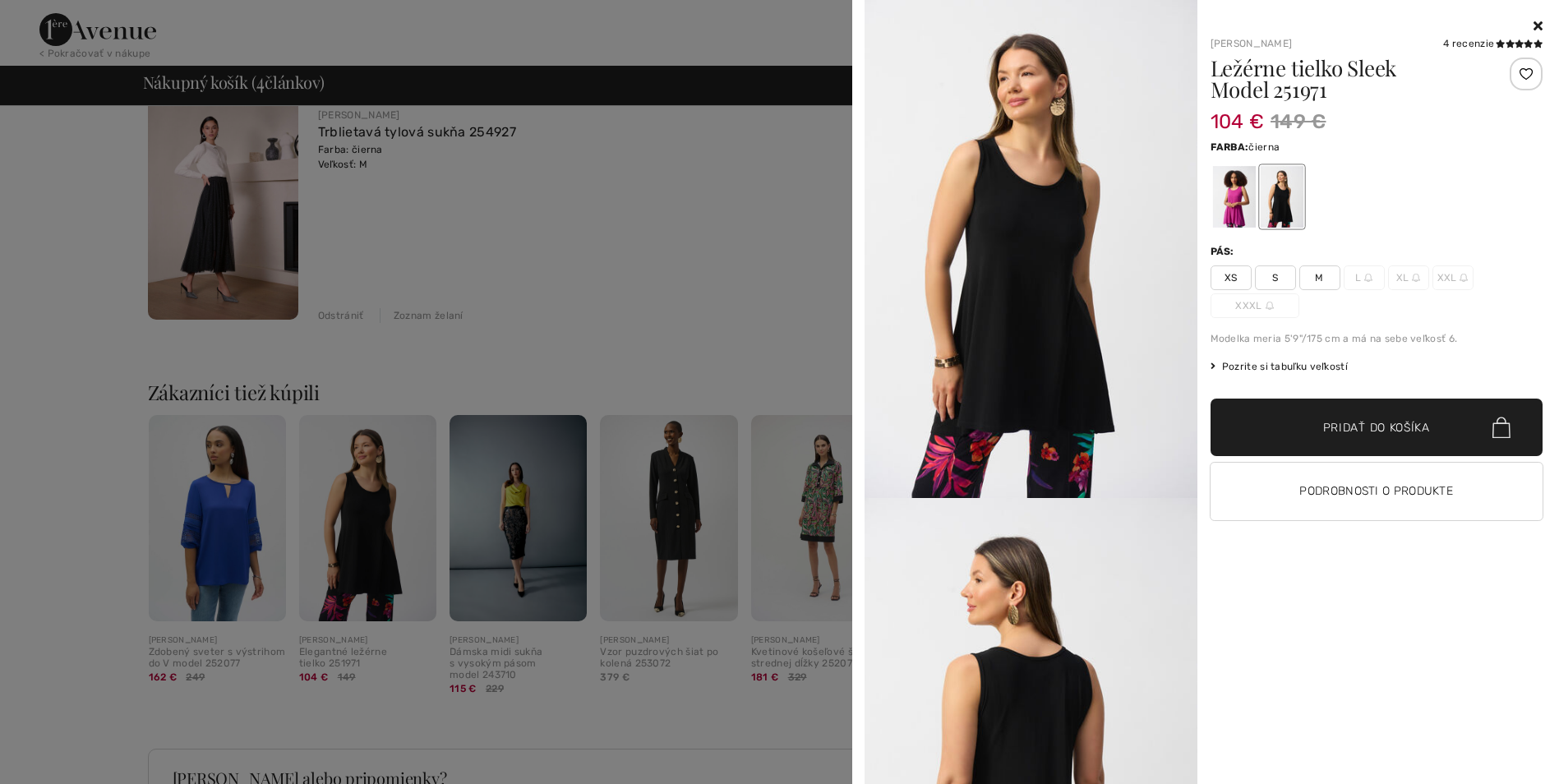
scroll to position [986, 0]
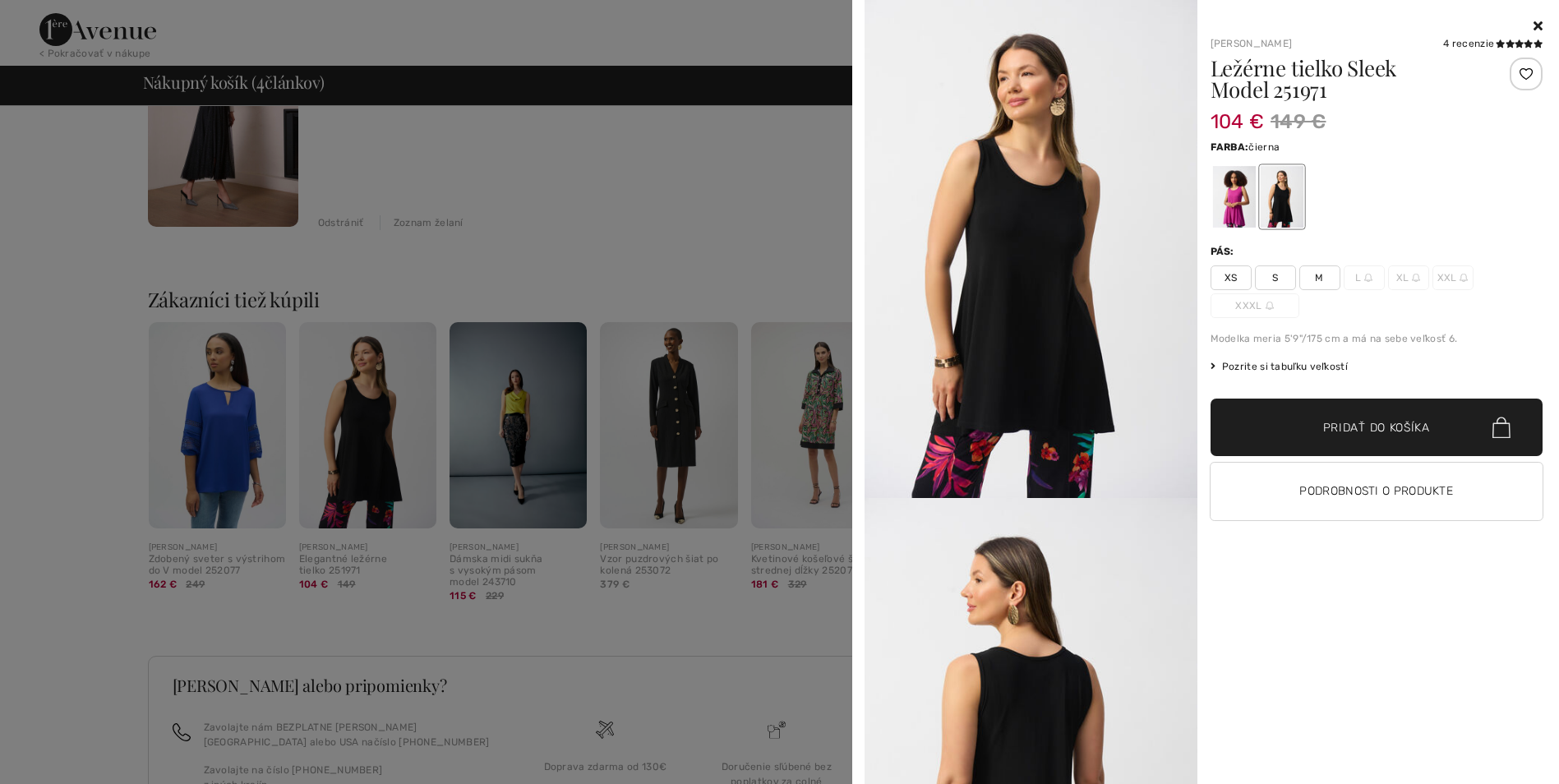
click at [1046, 338] on img at bounding box center [1030, 248] width 333 height 498
click at [1228, 187] on div at bounding box center [1234, 196] width 43 height 62
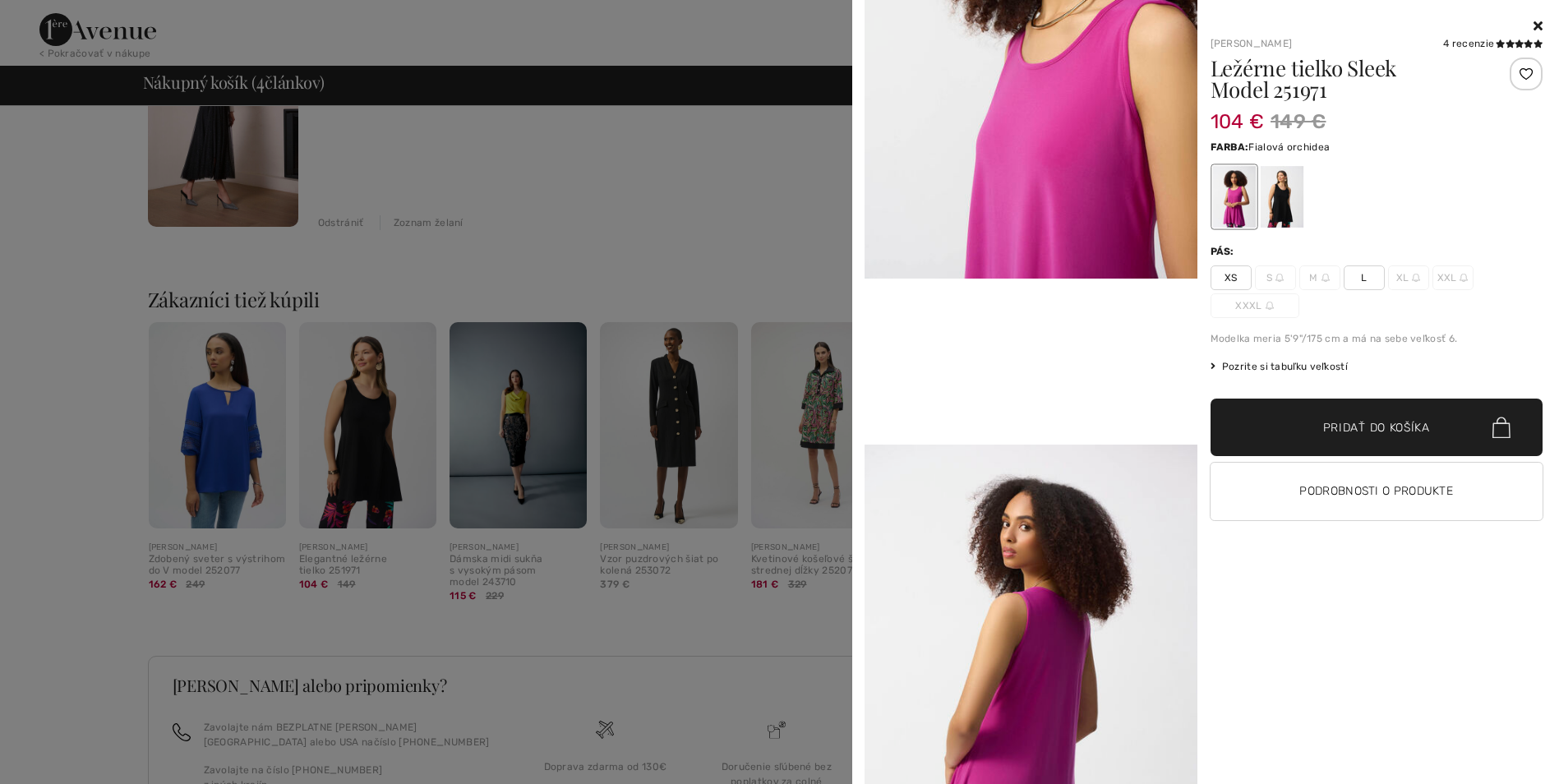
scroll to position [739, 0]
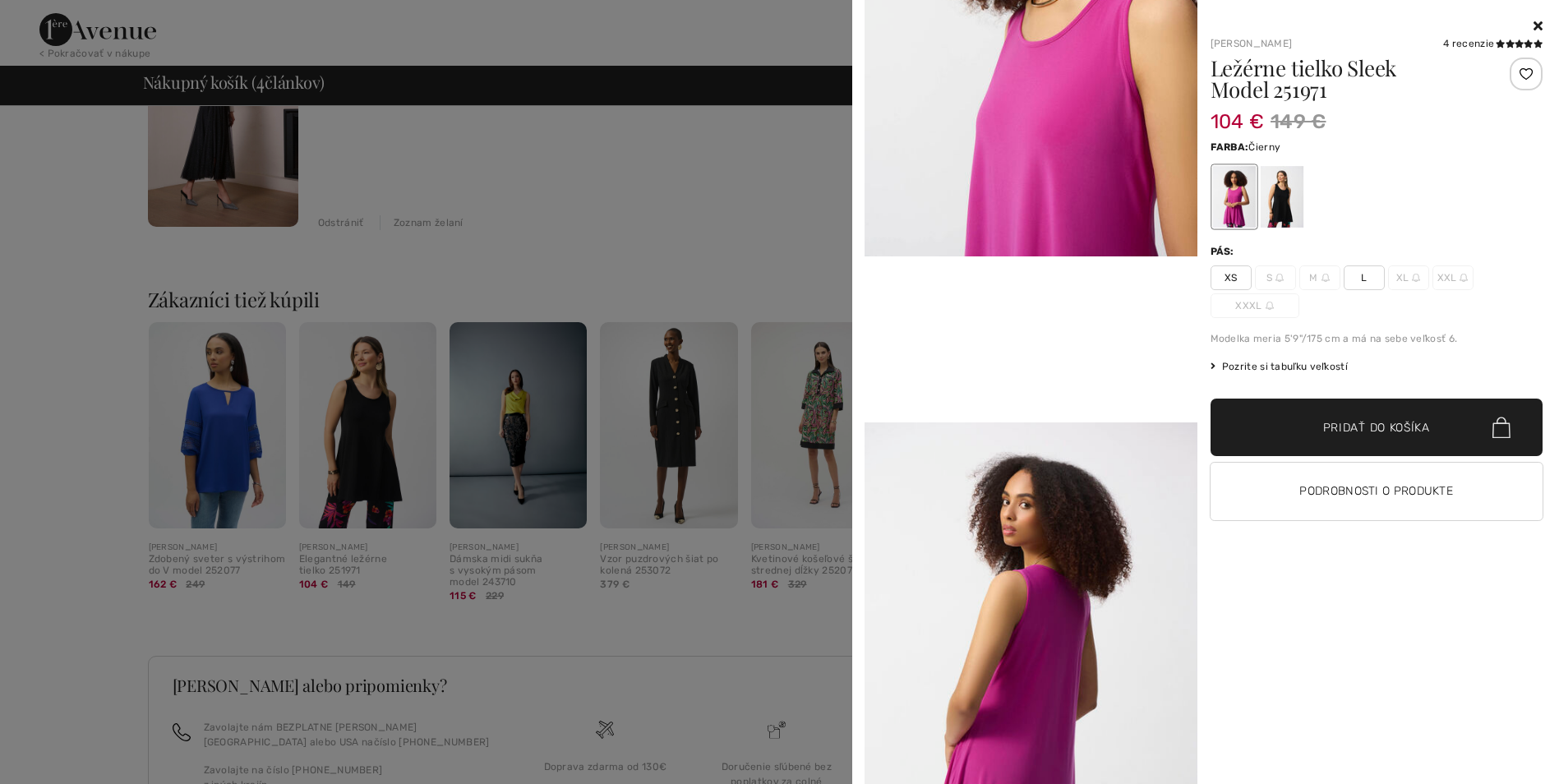
click at [1282, 201] on div at bounding box center [1282, 196] width 43 height 62
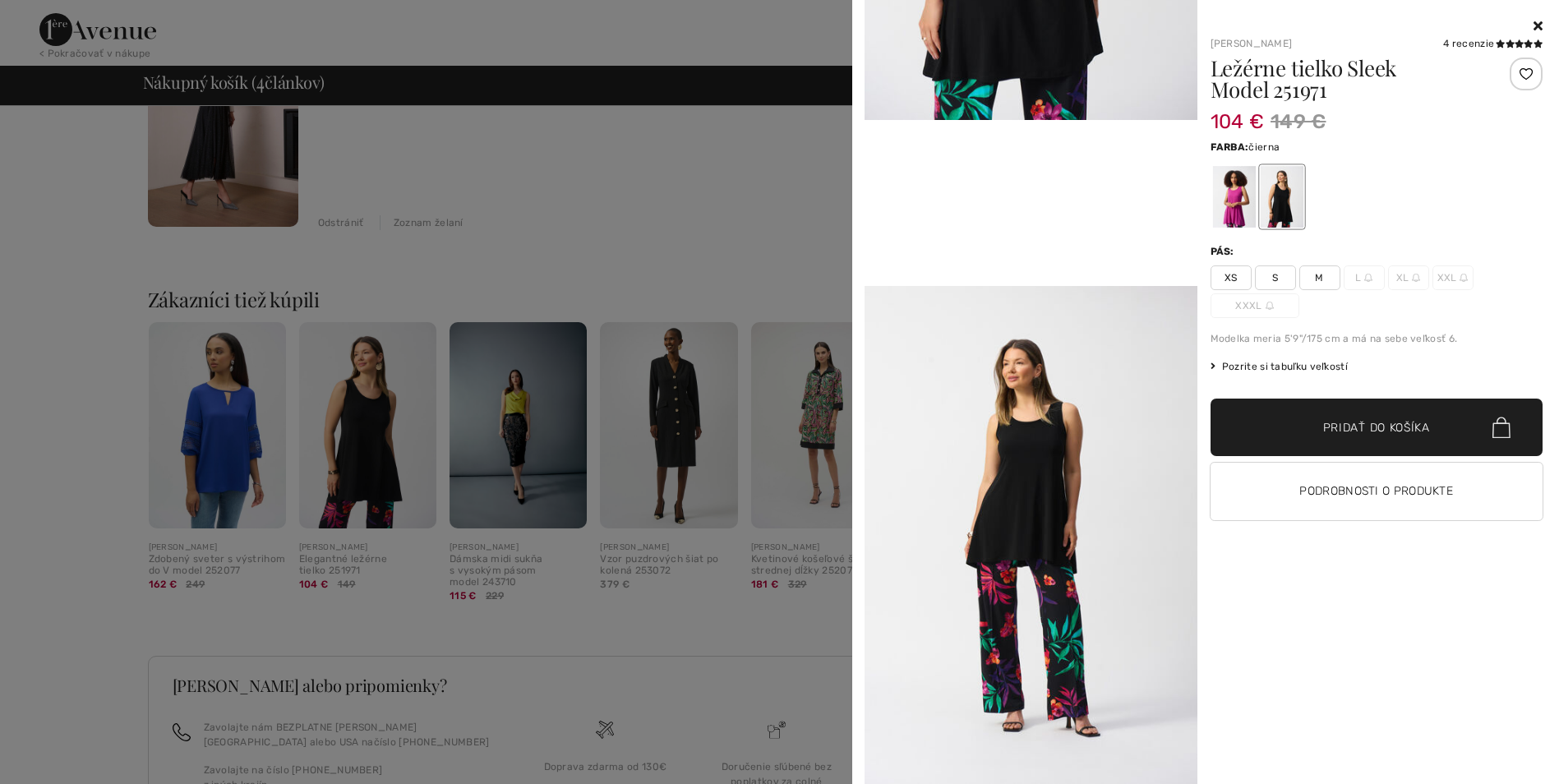
scroll to position [1067, 0]
click at [734, 228] on div at bounding box center [779, 392] width 1559 height 784
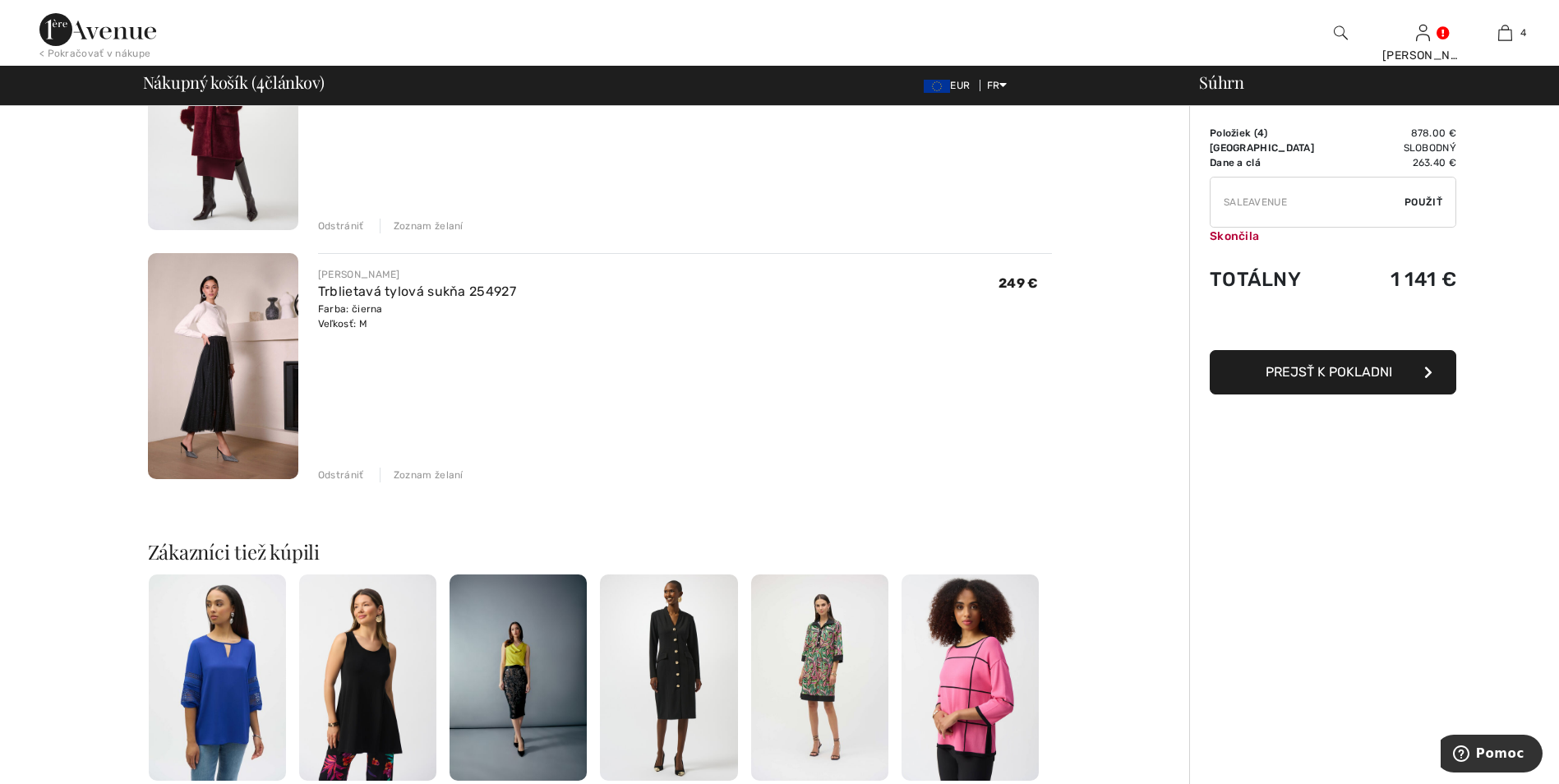
scroll to position [735, 0]
click at [239, 309] on img at bounding box center [223, 365] width 151 height 226
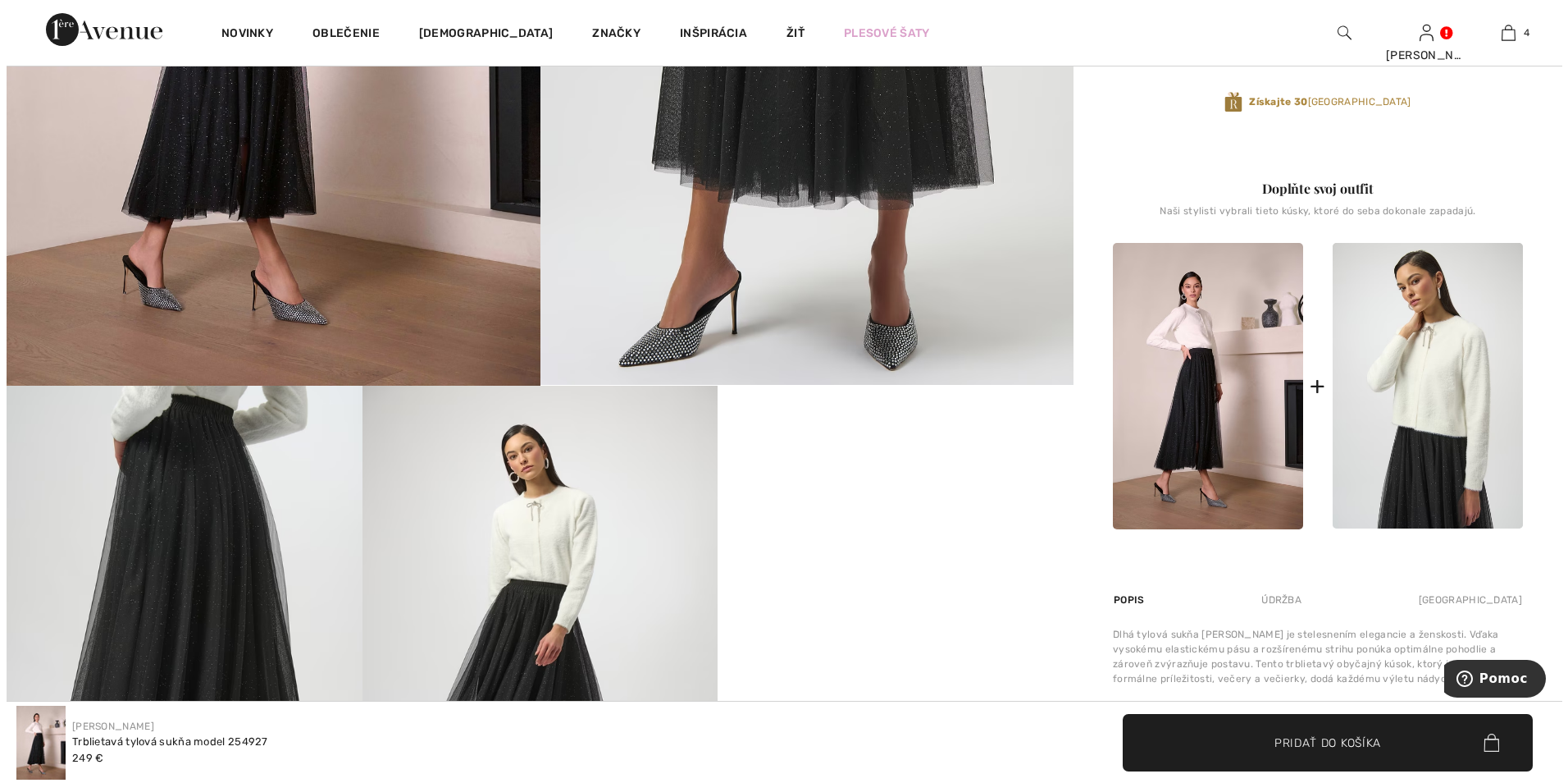
scroll to position [738, 0]
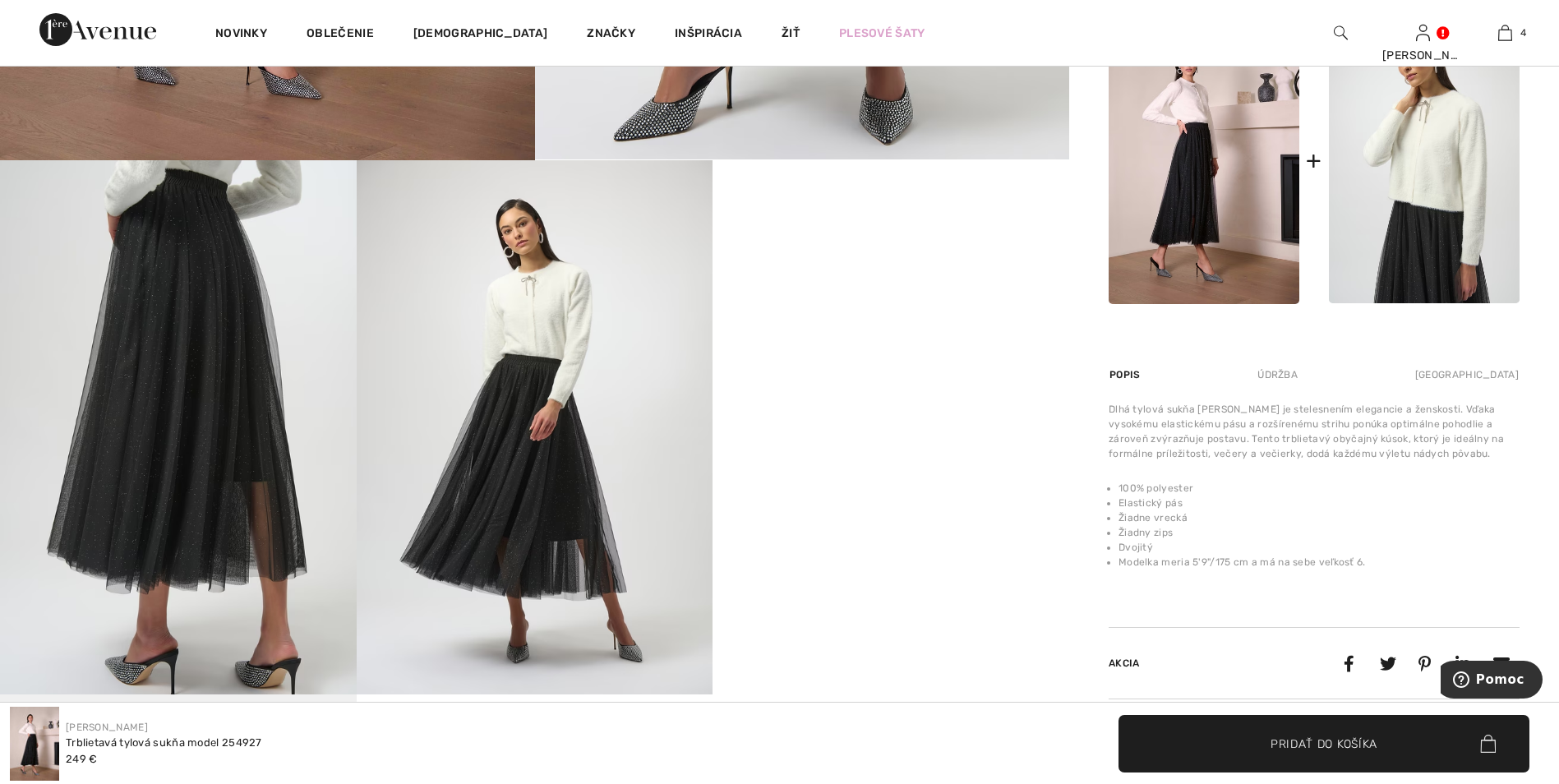
click at [521, 507] on img at bounding box center [534, 427] width 356 height 534
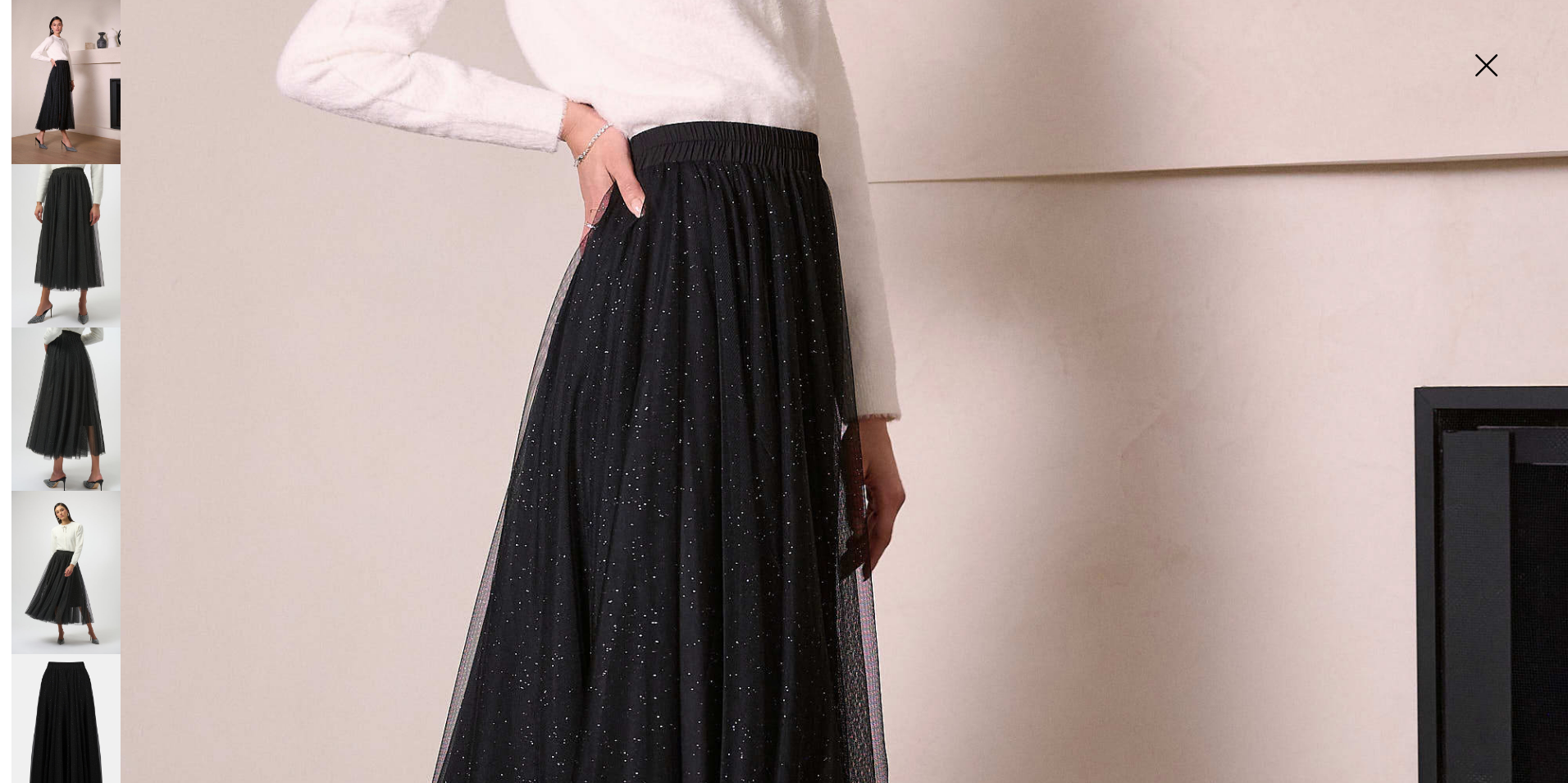
click at [73, 579] on img at bounding box center [66, 572] width 109 height 163
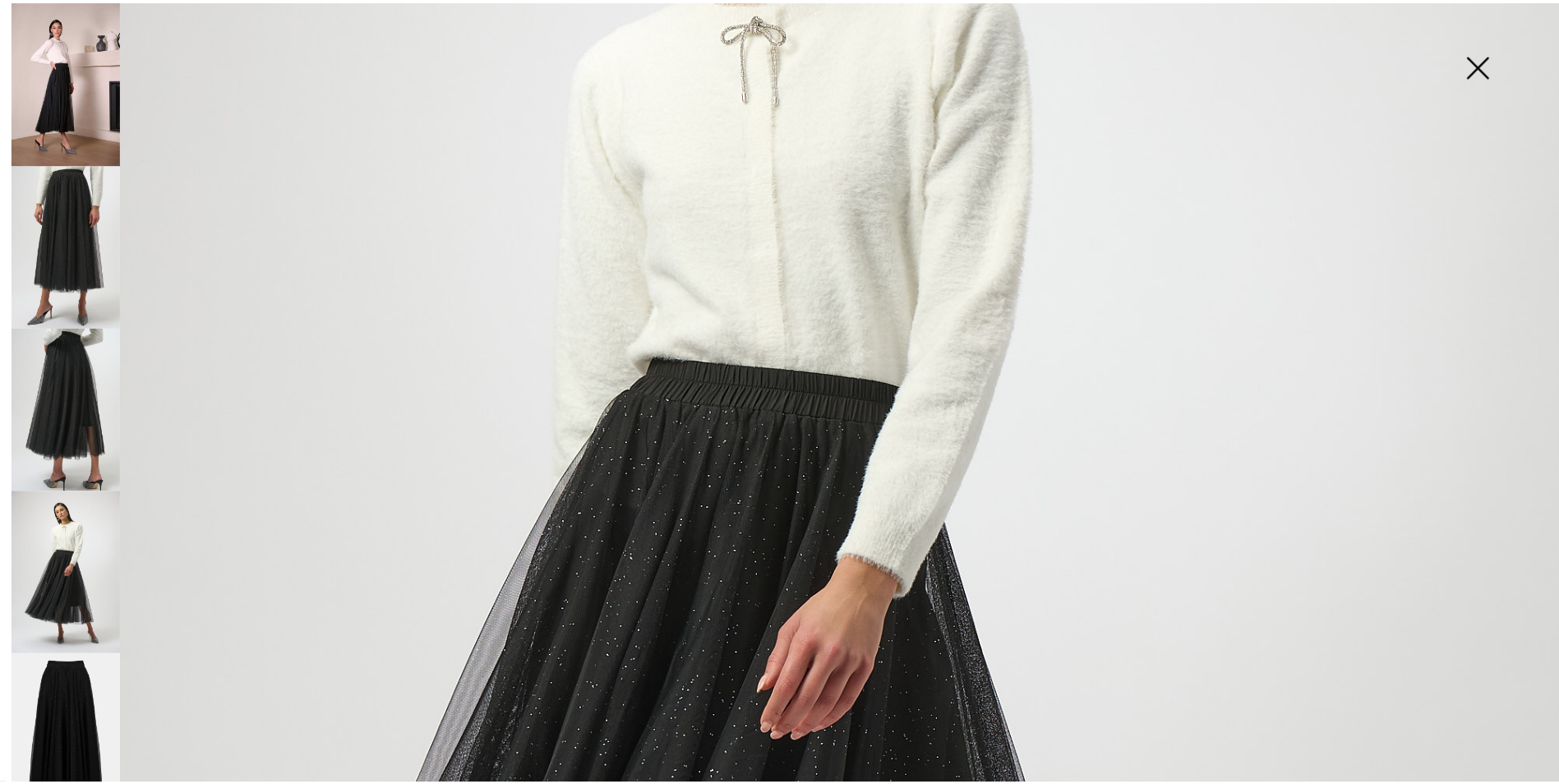
scroll to position [492, 0]
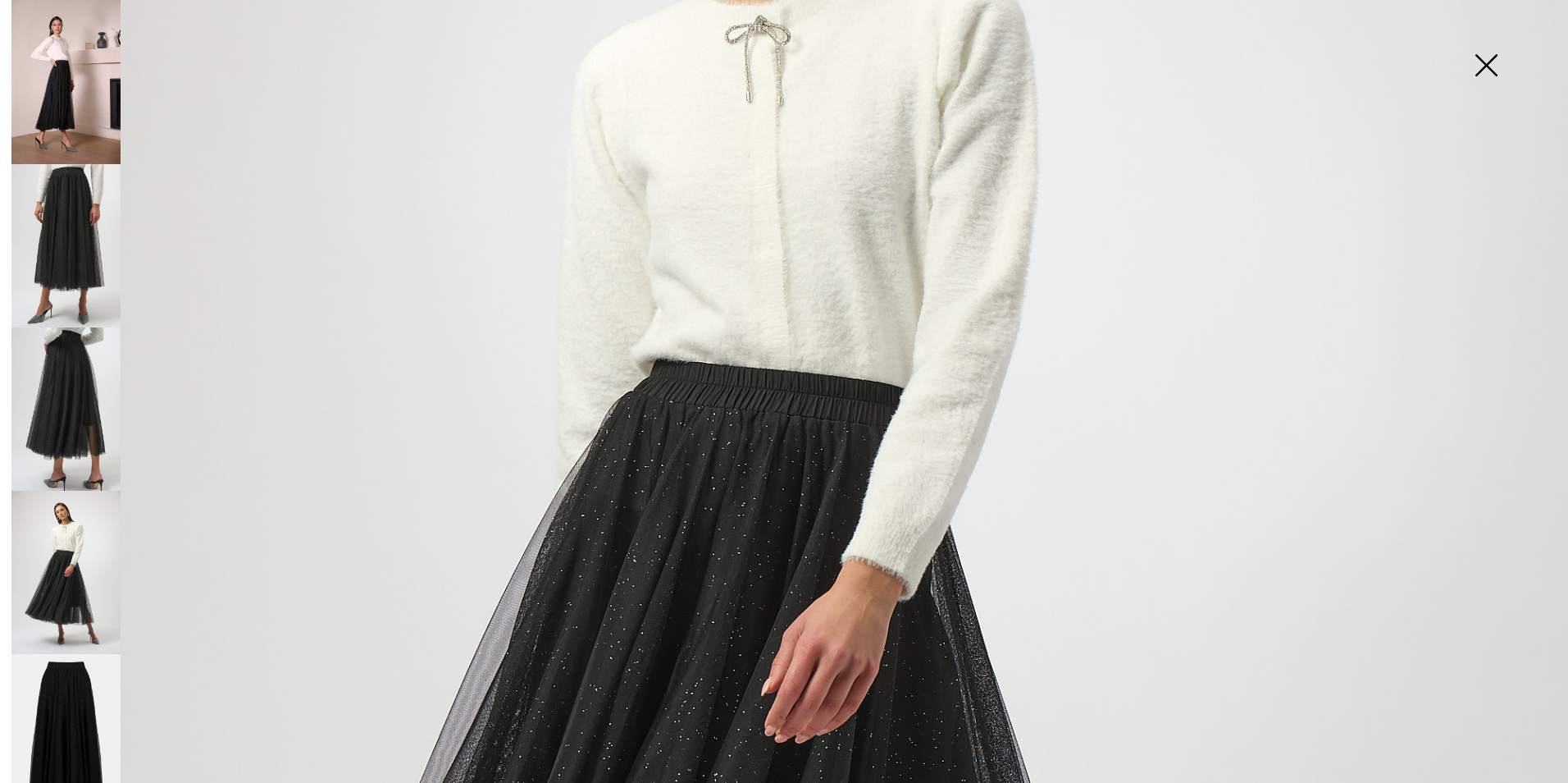
click at [1487, 67] on img at bounding box center [1486, 66] width 82 height 84
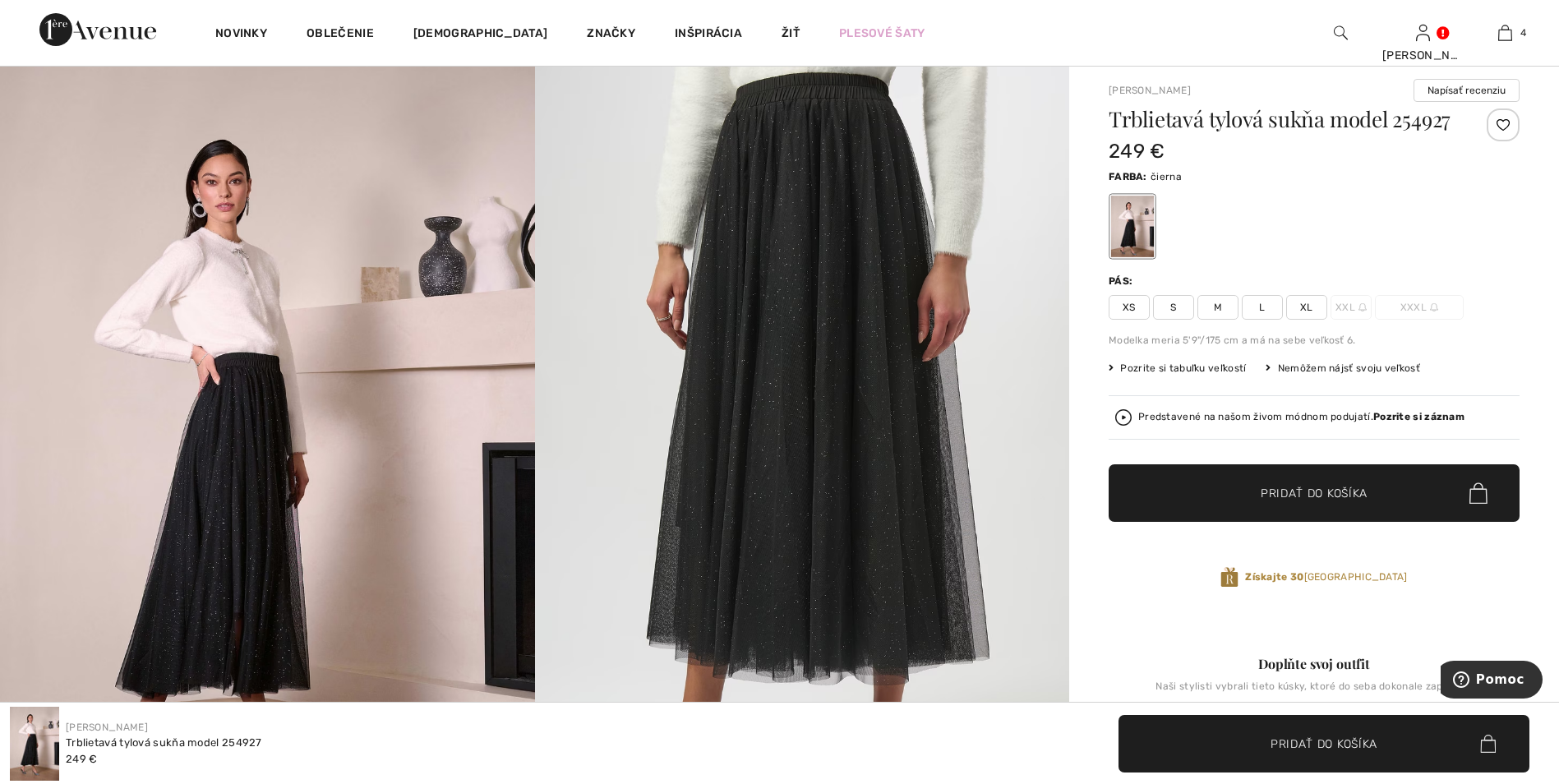
scroll to position [0, 0]
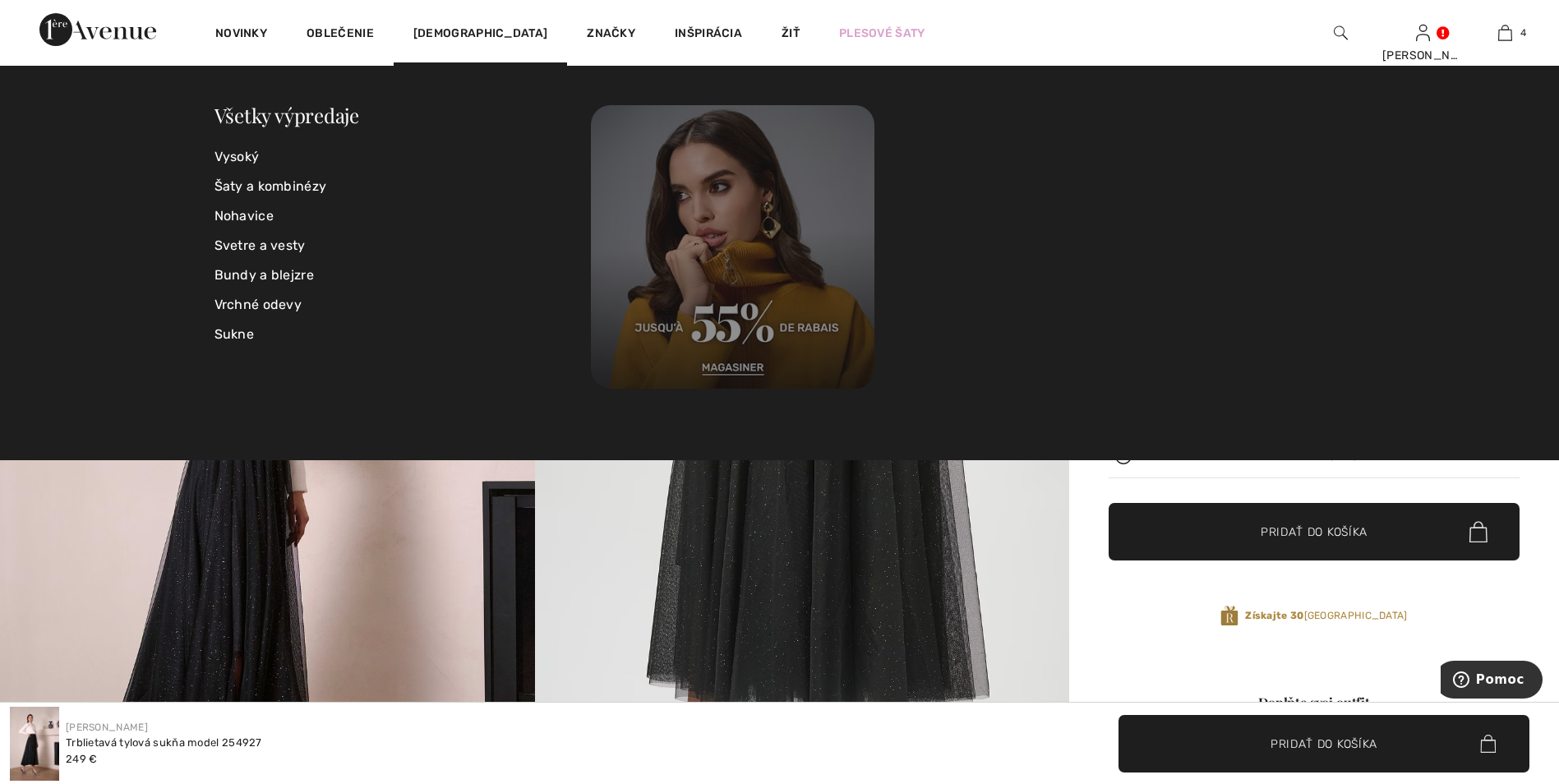
click at [699, 254] on img at bounding box center [732, 247] width 284 height 283
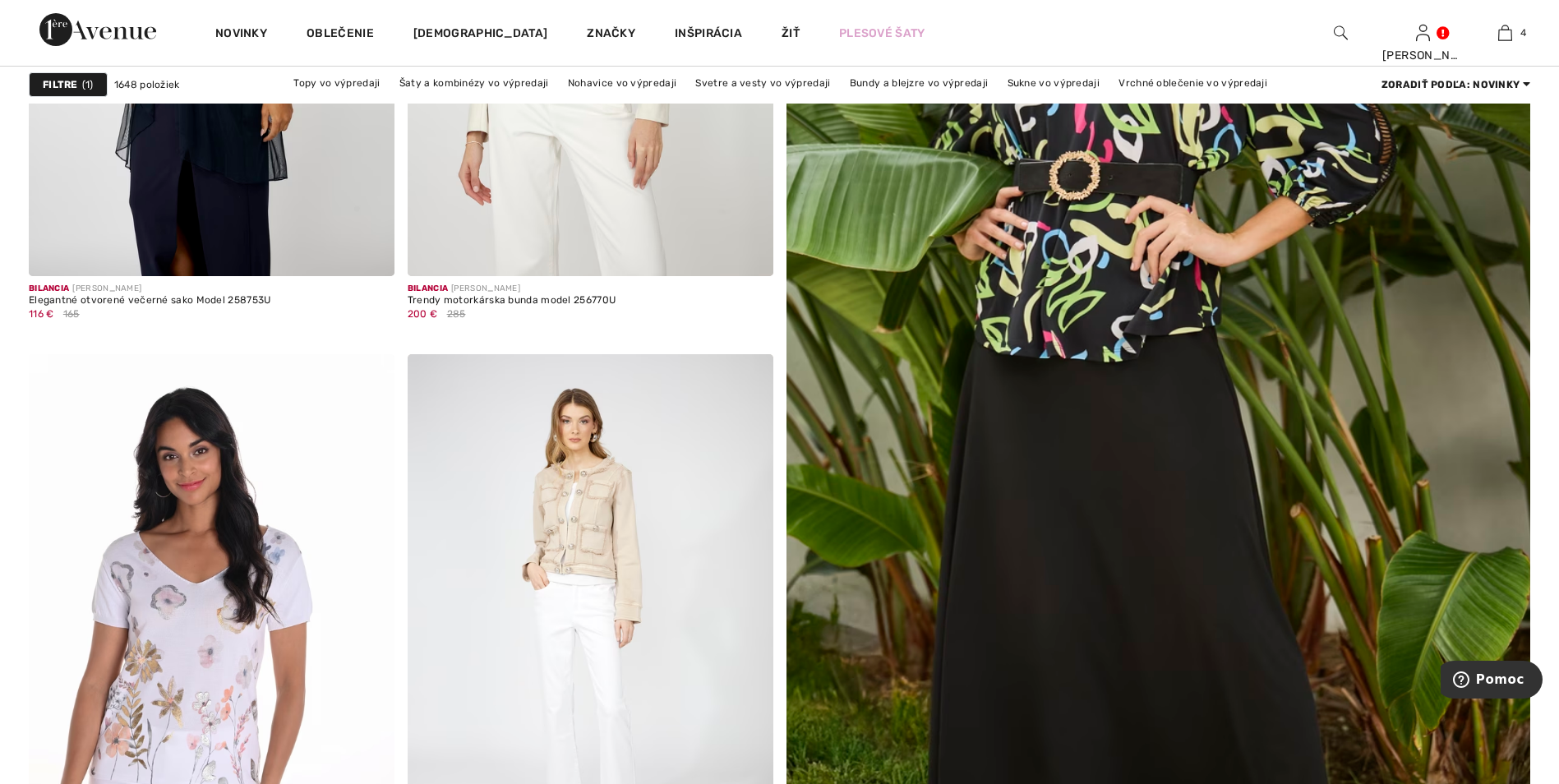
scroll to position [492, 0]
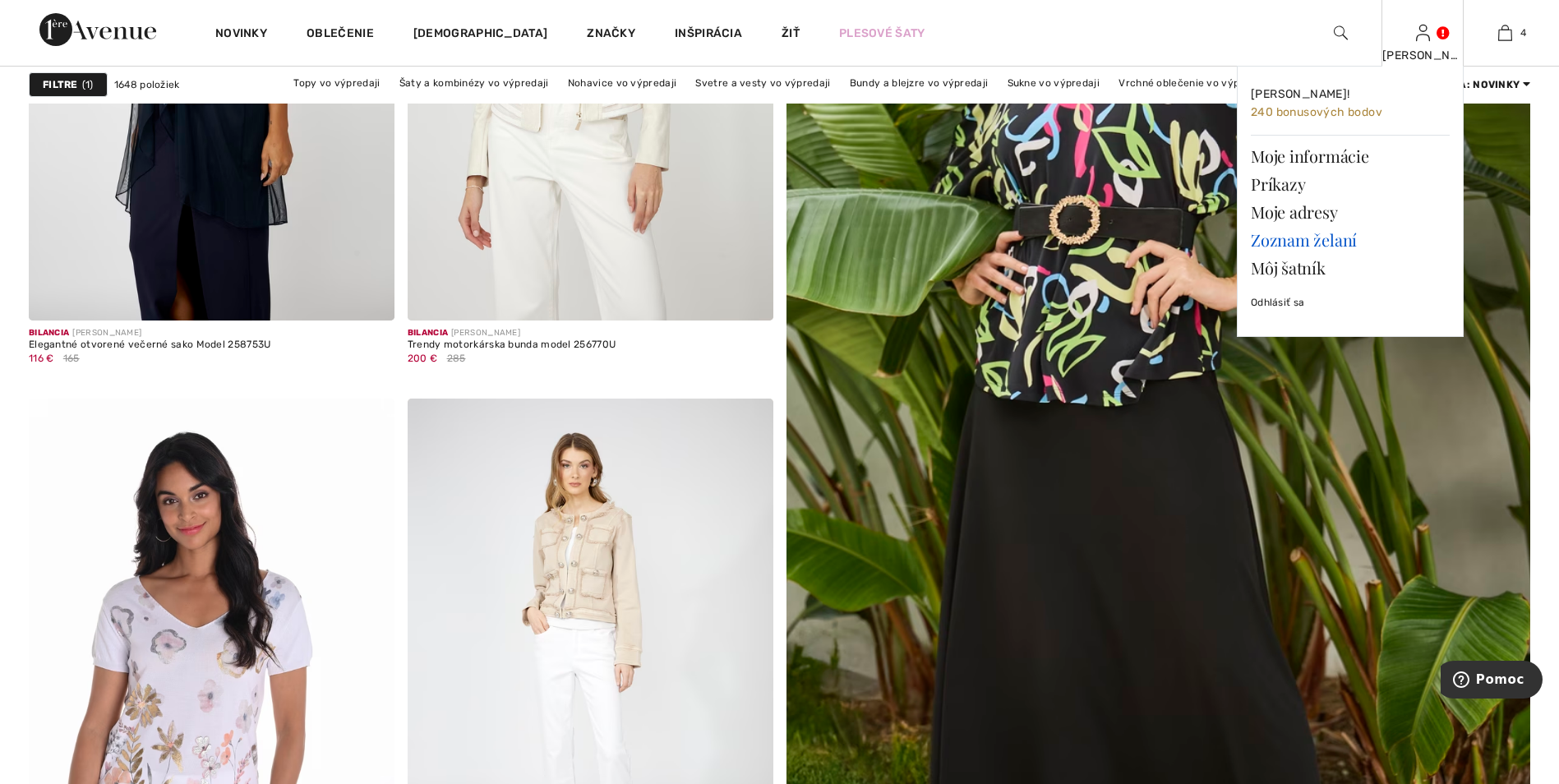
click at [1321, 240] on link "Zoznam želaní" at bounding box center [1351, 240] width 199 height 28
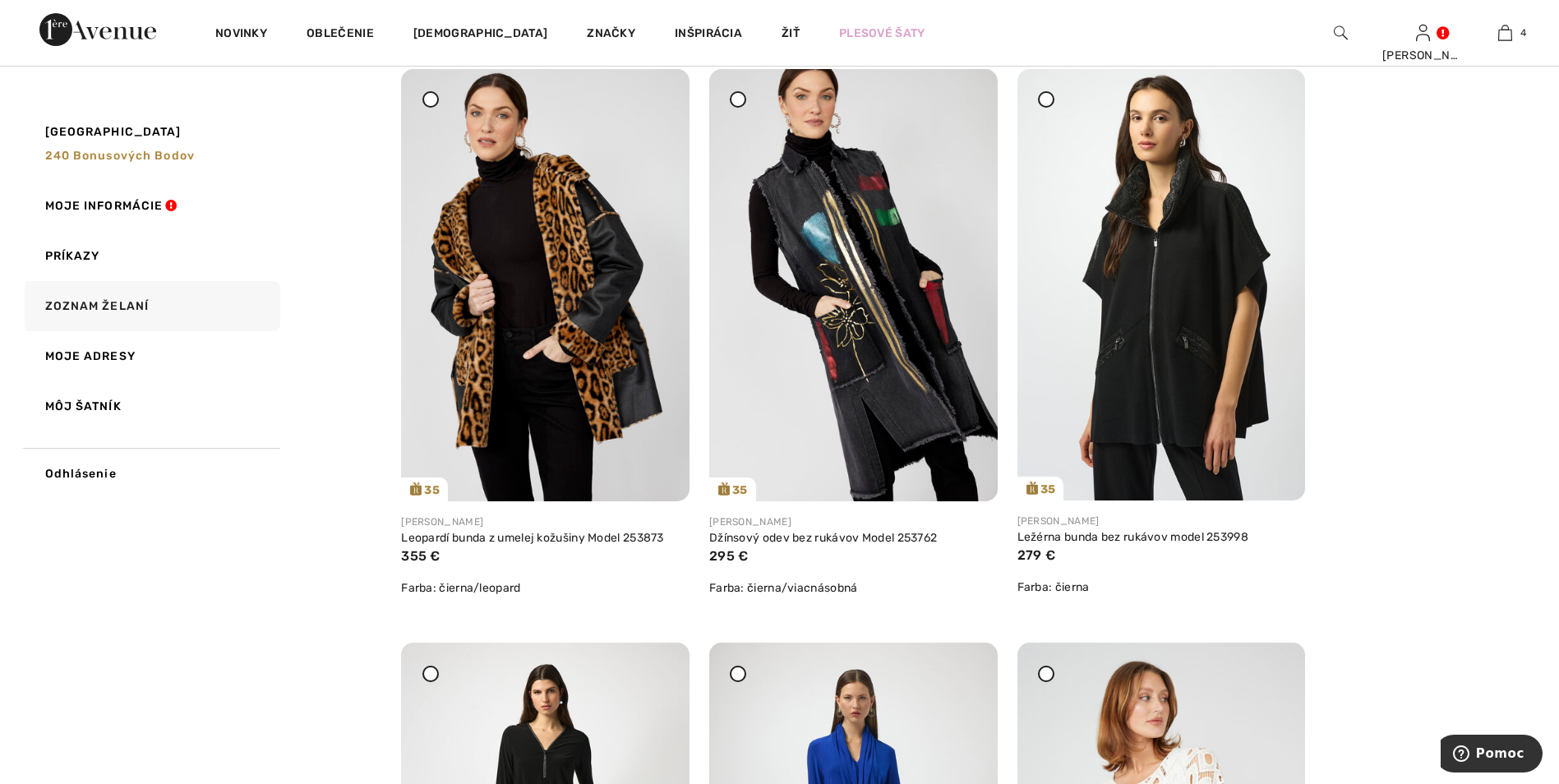
scroll to position [1397, 0]
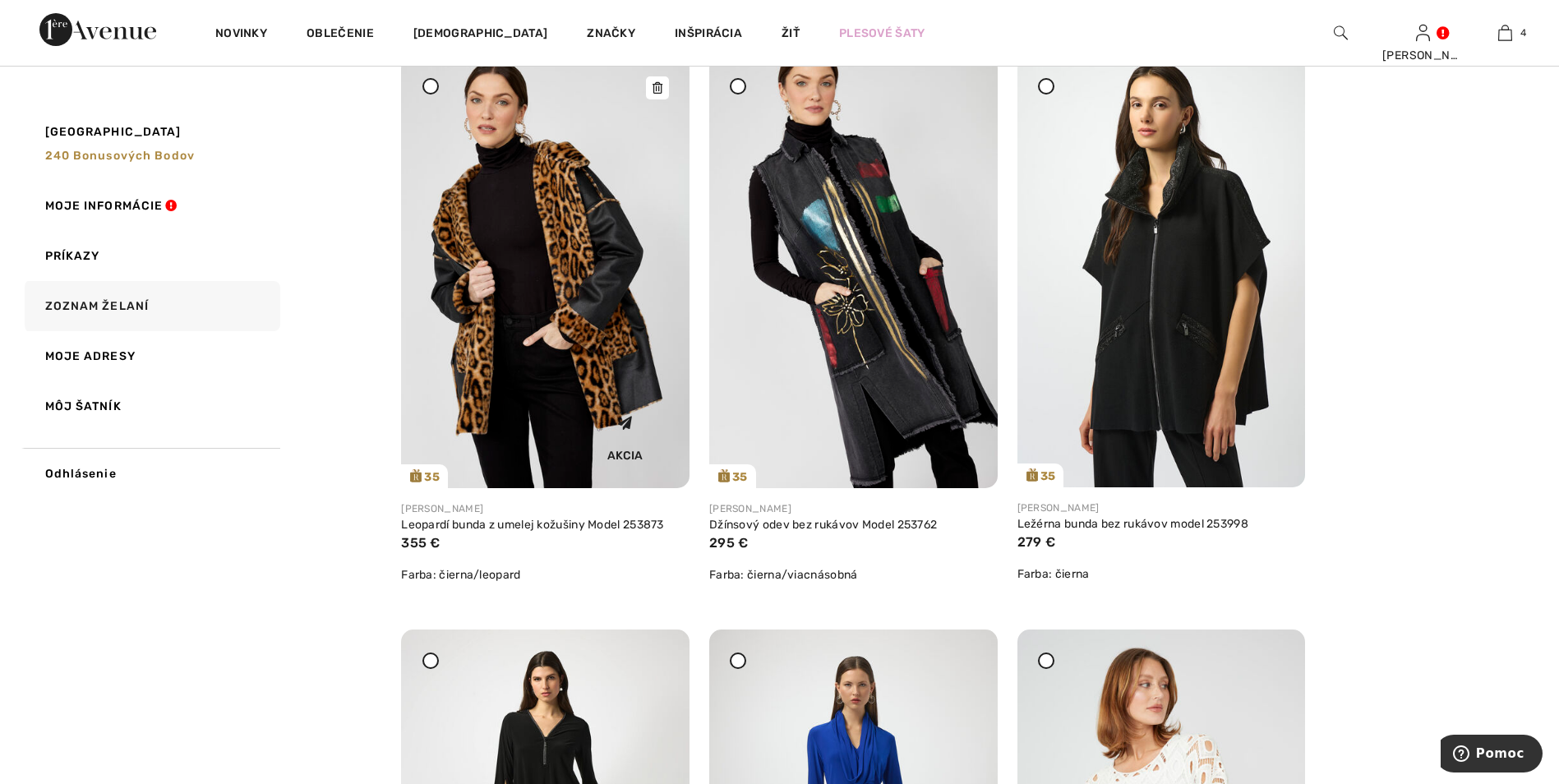
click at [570, 250] on img at bounding box center [545, 272] width 288 height 432
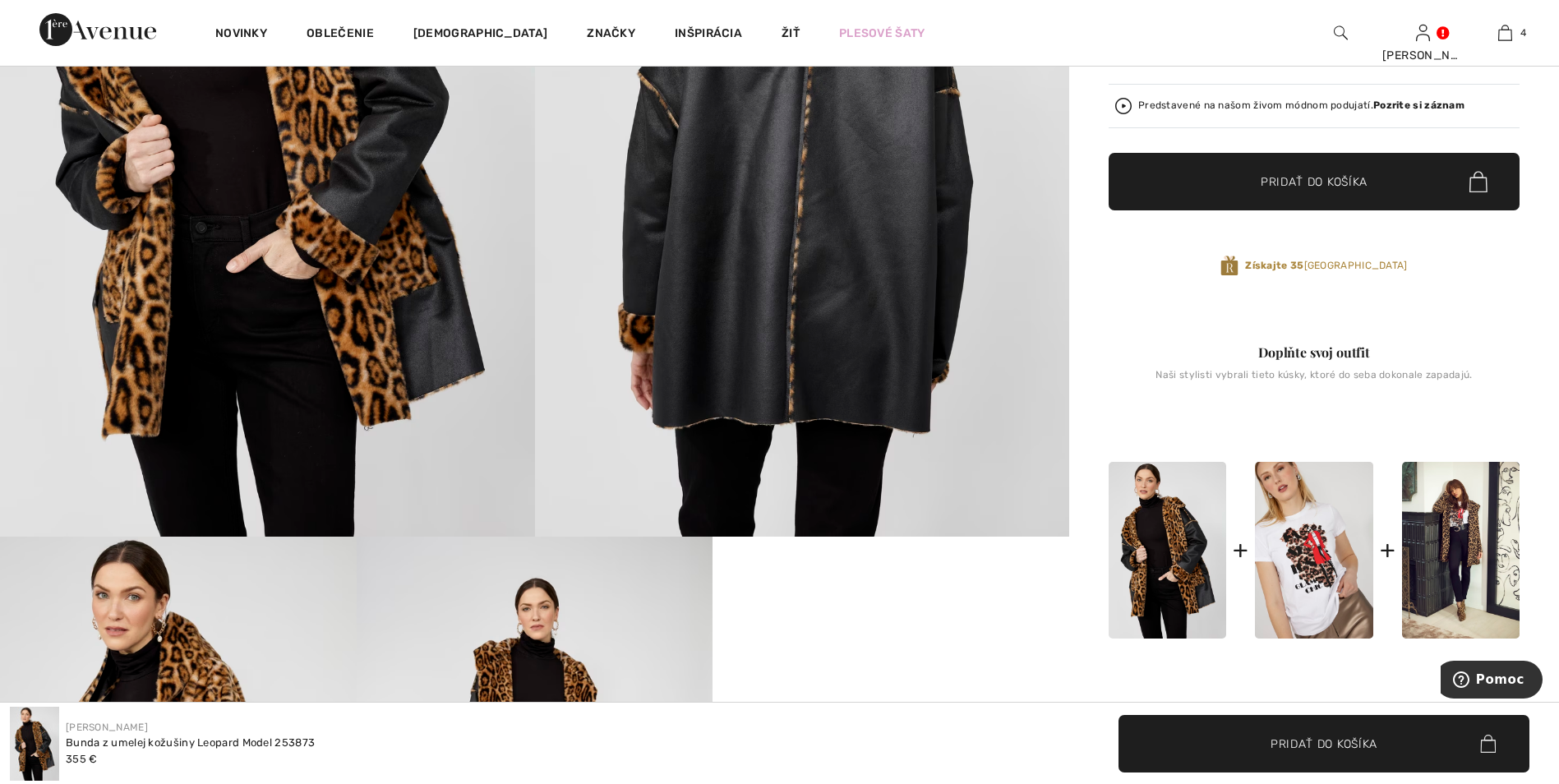
scroll to position [328, 0]
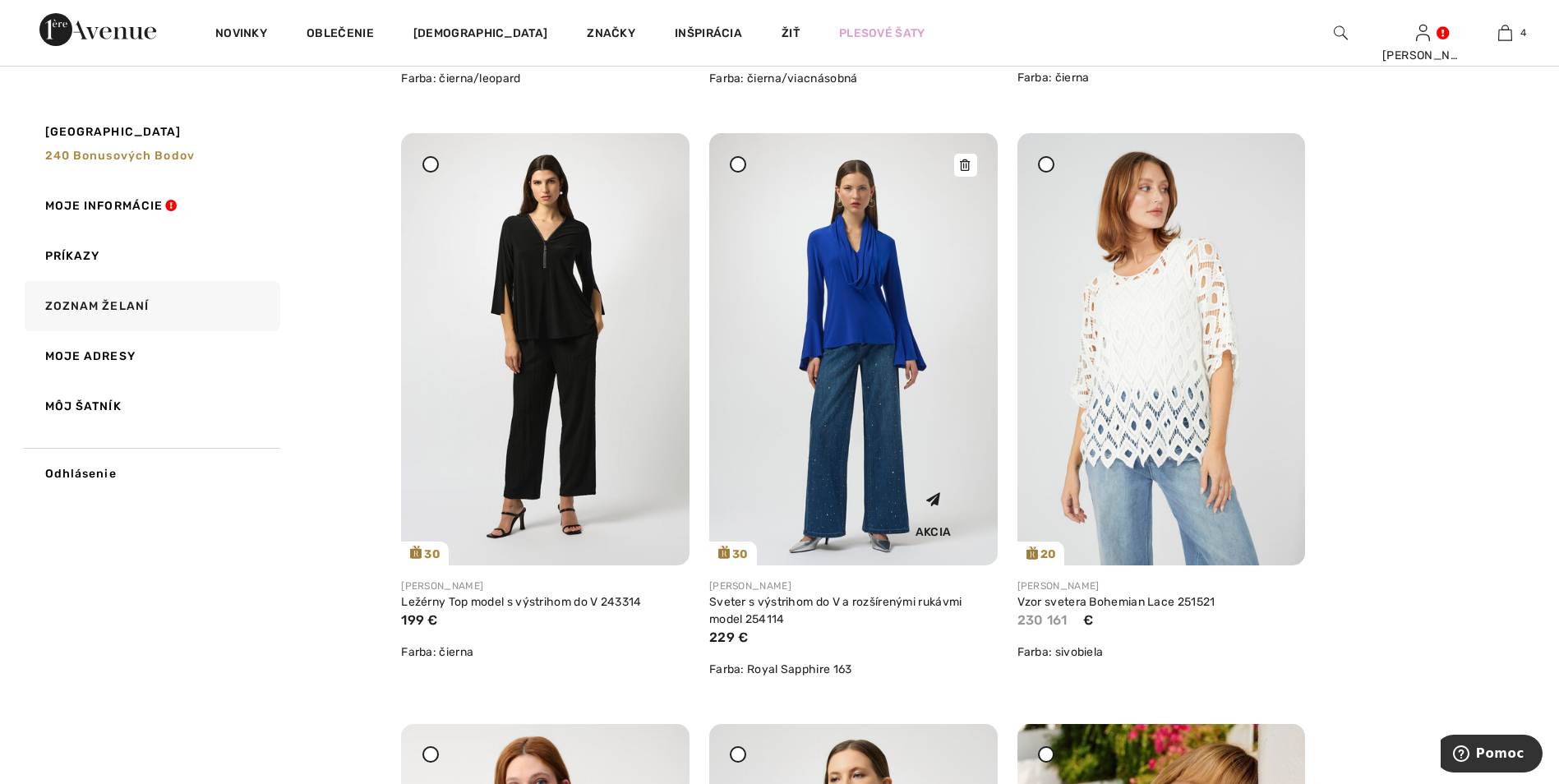
scroll to position [1889, 0]
